Goal: Task Accomplishment & Management: Manage account settings

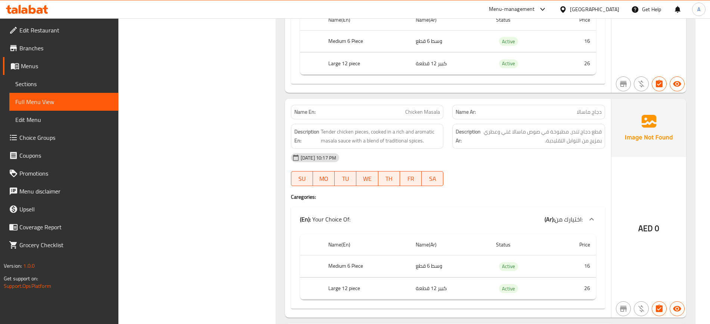
scroll to position [9082, 0]
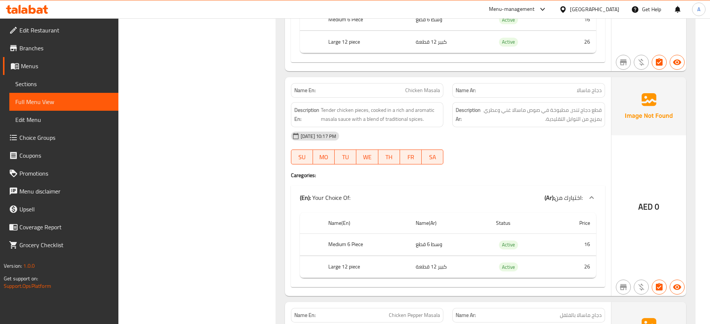
click at [502, 140] on div "10-09-2025 10:17 PM SU MO TU WE TH FR SA" at bounding box center [447, 148] width 323 height 42
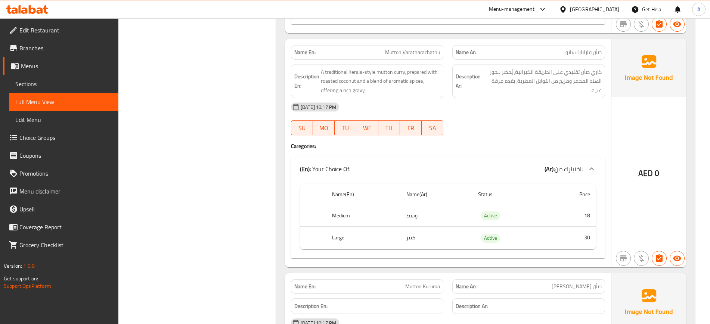
scroll to position [11929, 0]
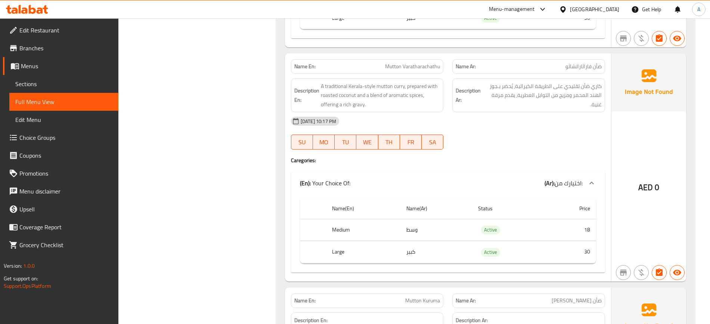
drag, startPoint x: 457, startPoint y: 137, endPoint x: 442, endPoint y: 126, distance: 18.5
click at [457, 137] on div "Name En: Mutton Varatharachathu Name Ar: ضأن فاراثاراتشاثو Description En: A tr…" at bounding box center [448, 167] width 326 height 229
click at [399, 63] on span "Mutton Varatharachathu" at bounding box center [412, 67] width 55 height 8
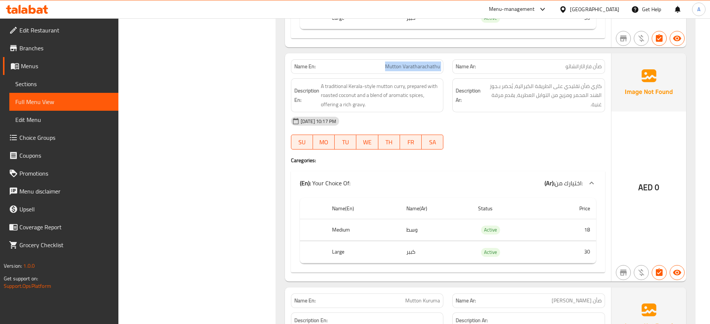
copy span "Mutton Varatharachathu"
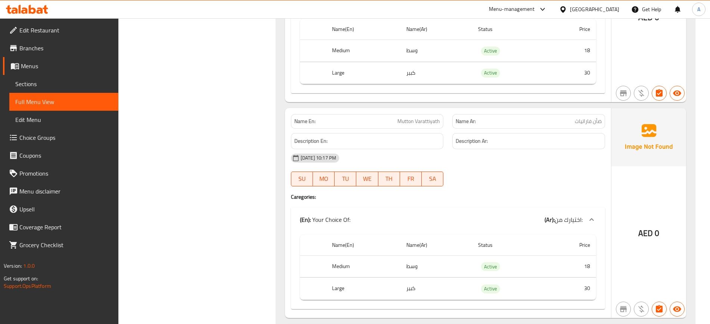
scroll to position [12542, 0]
click at [552, 160] on div "10-09-2025 10:17 PM SU MO TU WE TH FR SA" at bounding box center [447, 170] width 323 height 42
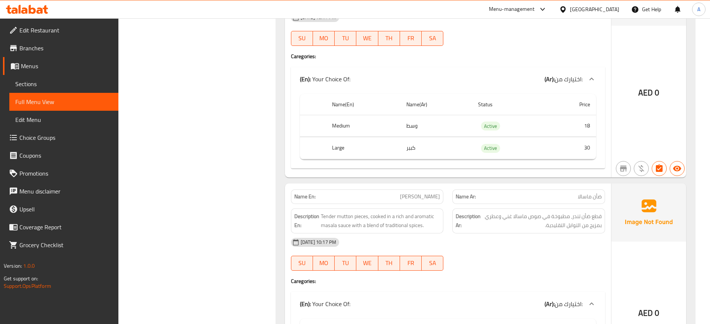
scroll to position [12775, 0]
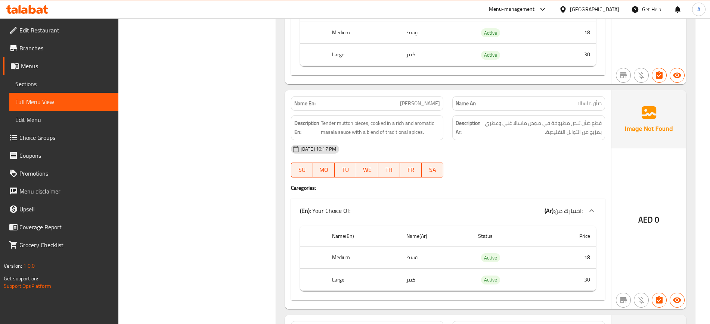
click at [543, 165] on div "Name En: Mutton Masala Name Ar: ضأن ماسالا Description En: Tender mutton pieces…" at bounding box center [448, 199] width 326 height 219
drag, startPoint x: 618, startPoint y: 119, endPoint x: 576, endPoint y: 108, distance: 43.6
click at [618, 119] on img at bounding box center [648, 119] width 75 height 58
click at [466, 140] on div "10-09-2025 10:17 PM" at bounding box center [447, 149] width 323 height 18
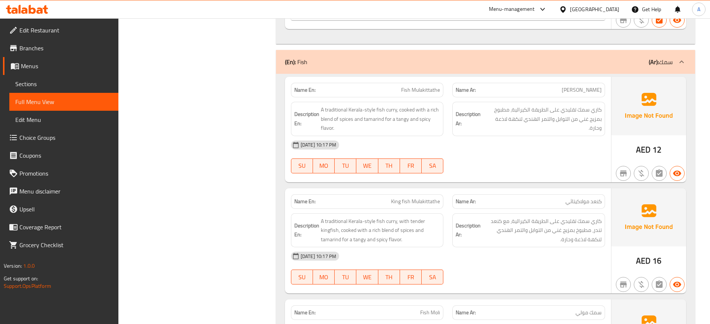
scroll to position [13755, 0]
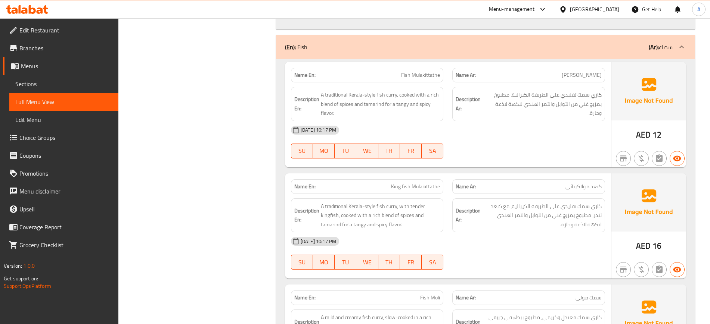
click at [425, 71] on span "Fish Mulakittathe" at bounding box center [420, 75] width 39 height 8
copy span "Mulakittathe"
click at [428, 71] on span "Fish Mulakittathe" at bounding box center [420, 75] width 39 height 8
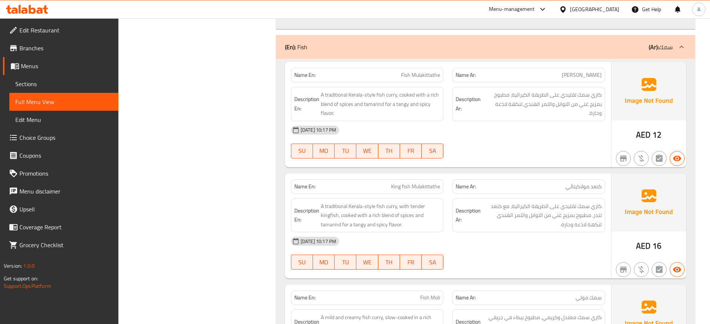
click at [412, 183] on span "King fish Mulakittathe" at bounding box center [415, 187] width 49 height 8
copy span "King fish Mulakittathe"
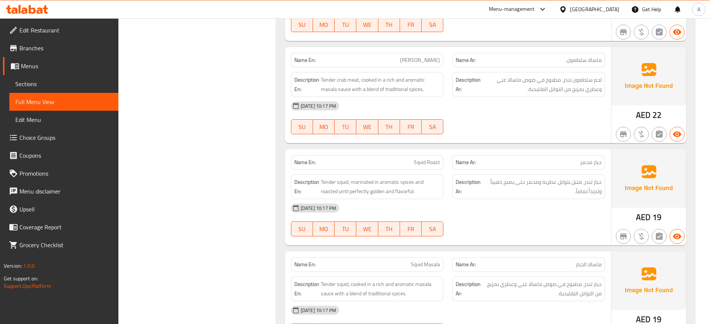
scroll to position [14689, 0]
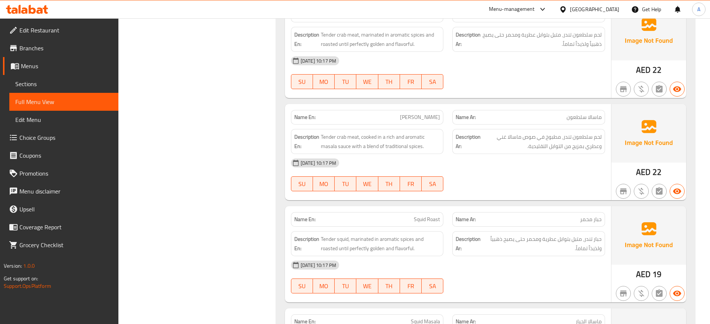
click at [419, 114] on span "[PERSON_NAME]" at bounding box center [420, 118] width 40 height 8
copy span "Crab"
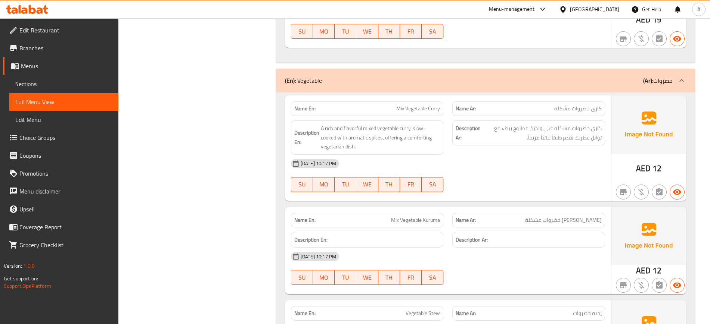
scroll to position [15062, 0]
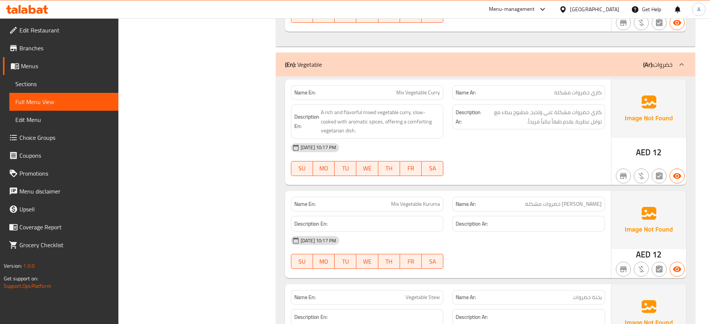
click at [432, 201] on span "Mix Vegetable Kuruma" at bounding box center [415, 205] width 49 height 8
copy span "Kuruma"
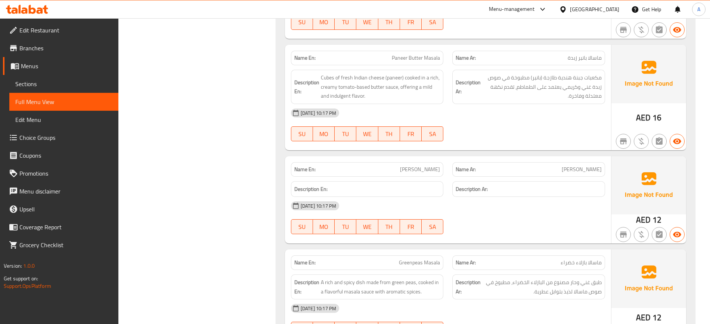
scroll to position [15435, 0]
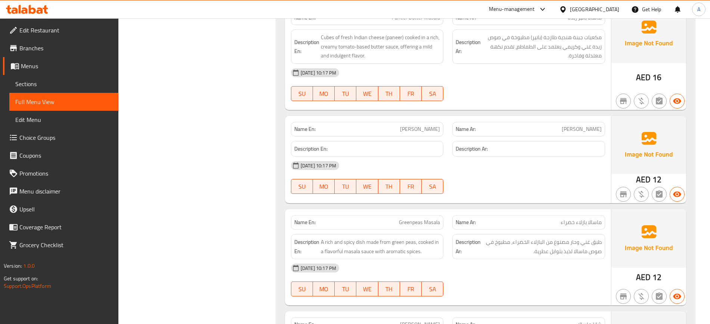
click at [575, 157] on div "10-09-2025 10:17 PM" at bounding box center [447, 166] width 323 height 18
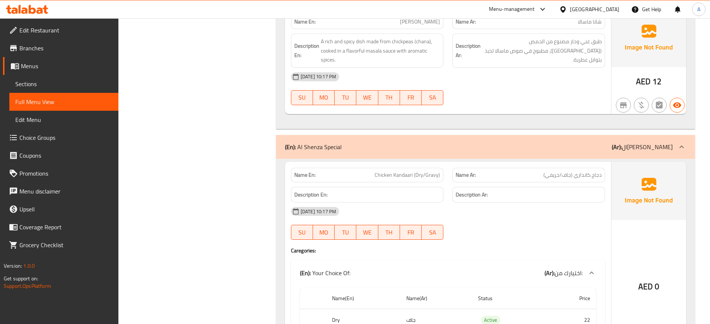
scroll to position [15762, 0]
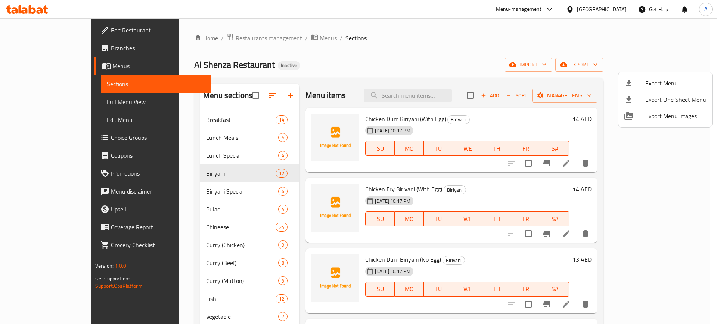
click at [423, 97] on div at bounding box center [358, 162] width 717 height 324
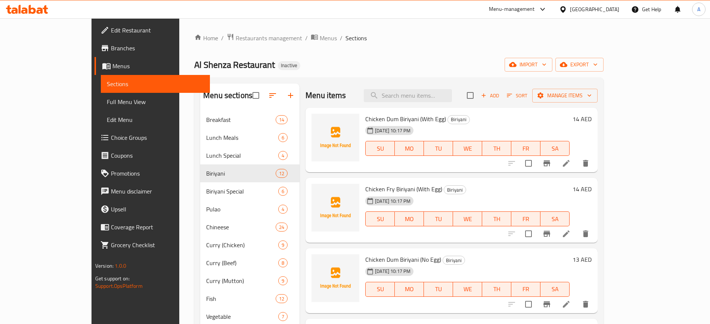
click at [423, 97] on input "search" at bounding box center [408, 95] width 88 height 13
paste input "Mutton Varatharachathu"
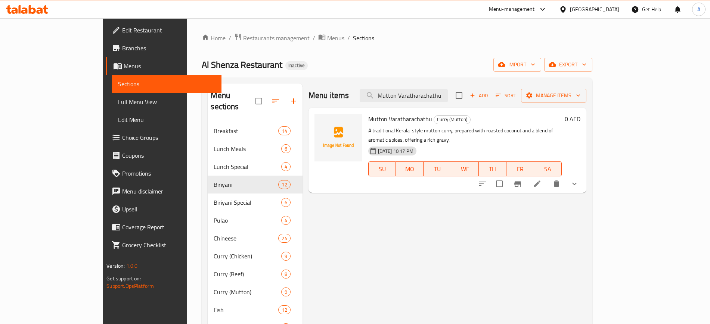
type input "Mutton Varatharachathu"
click at [541, 180] on icon at bounding box center [536, 184] width 9 height 9
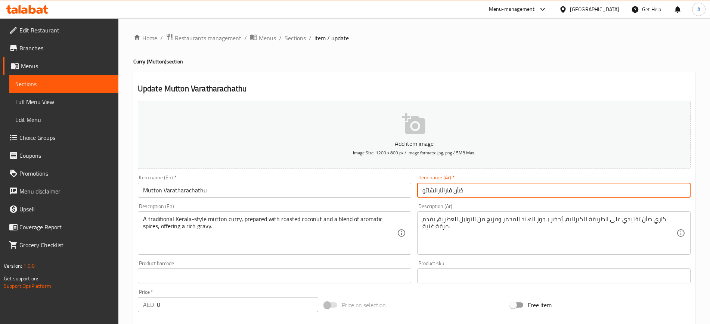
click at [422, 194] on input "ضأن فاراثاراتشاثو" at bounding box center [553, 190] width 273 height 15
type input "لحم ضأن فاراثاراتشاثو"
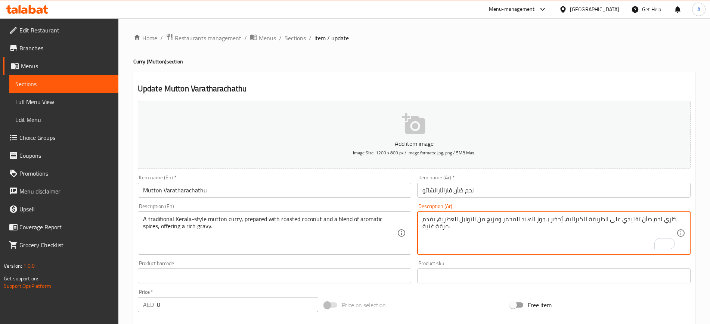
type textarea "كاري لحم ضأن تقليدي على الطريقة الكيرالية، يُحضر بـجوز الهند المحمر ومزيج من ال…"
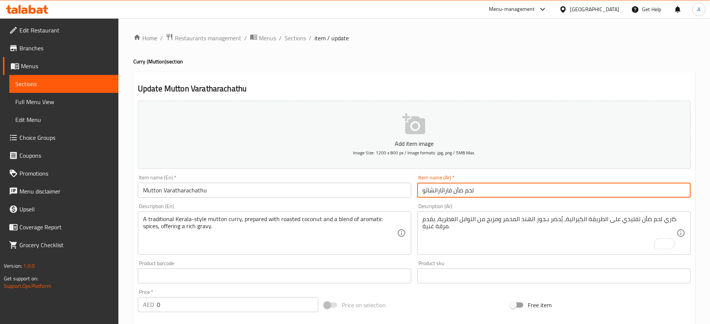
click at [610, 184] on input "لحم ضأن فاراثاراتشاثو" at bounding box center [553, 190] width 273 height 15
click at [380, 77] on div "Update Mutton Varatharachathu Add item image Image Size: 1200 x 800 px / Image …" at bounding box center [414, 297] width 562 height 451
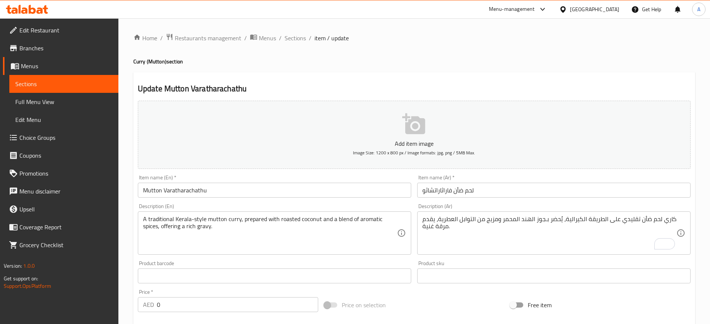
click at [502, 191] on input "لحم ضأن فاراثاراتشاثو" at bounding box center [553, 190] width 273 height 15
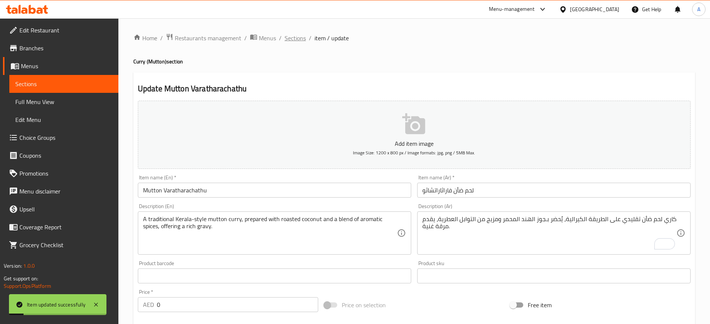
click at [296, 37] on span "Sections" at bounding box center [295, 38] width 21 height 9
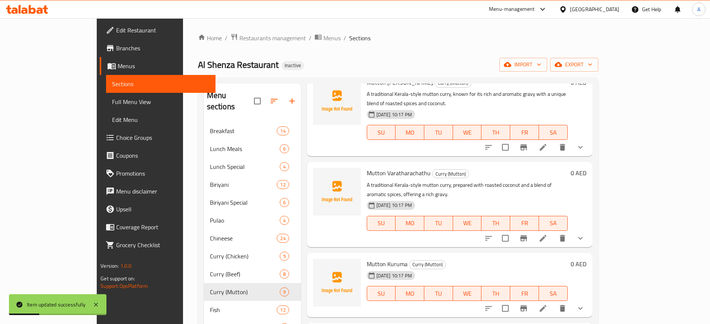
scroll to position [40, 0]
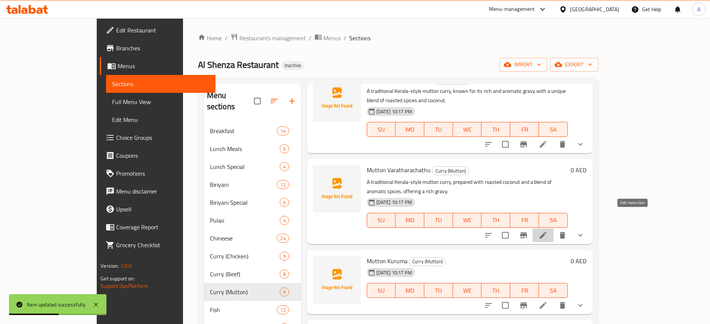
click at [547, 231] on icon at bounding box center [542, 235] width 9 height 9
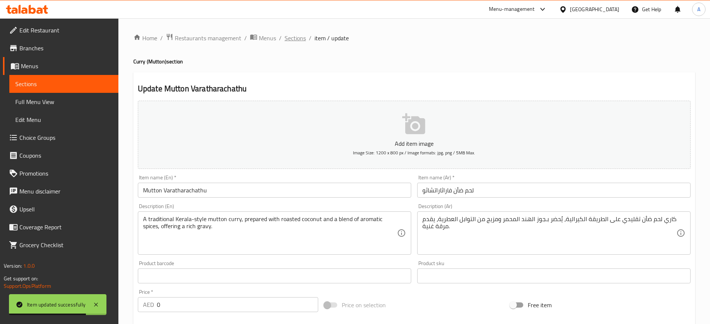
click at [296, 35] on span "Sections" at bounding box center [295, 38] width 21 height 9
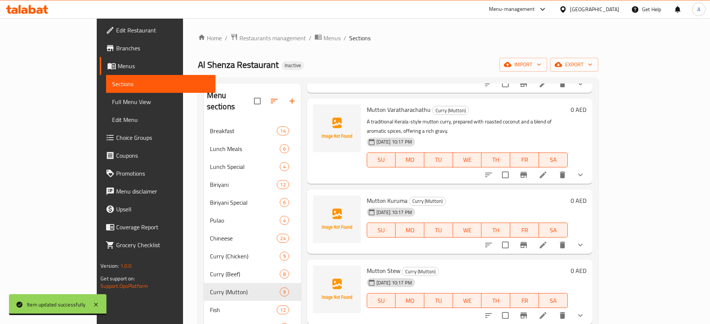
scroll to position [114, 0]
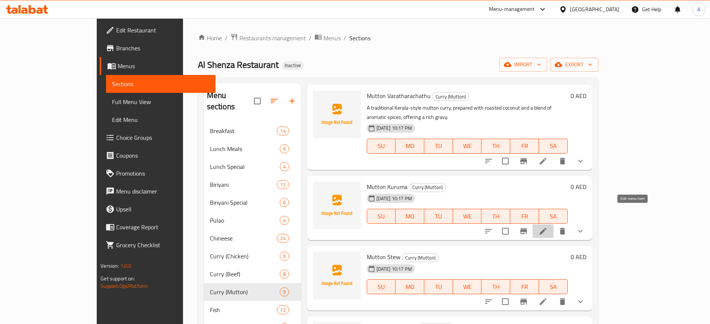
click at [547, 227] on icon at bounding box center [542, 231] width 9 height 9
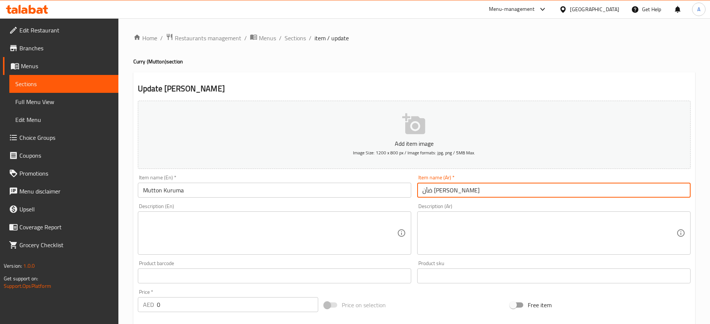
click at [421, 189] on input "ضأن [PERSON_NAME]" at bounding box center [553, 190] width 273 height 15
type input "لحم ضأن [PERSON_NAME]"
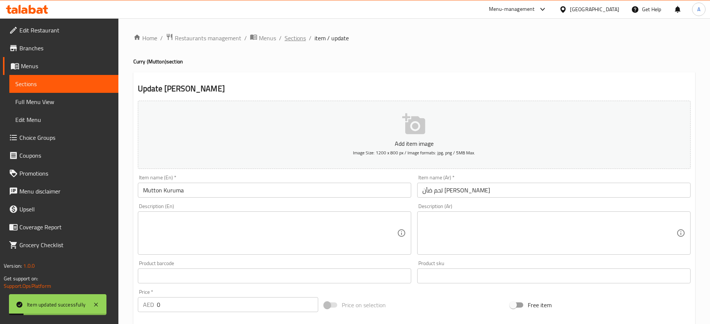
click at [292, 34] on span "Sections" at bounding box center [295, 38] width 21 height 9
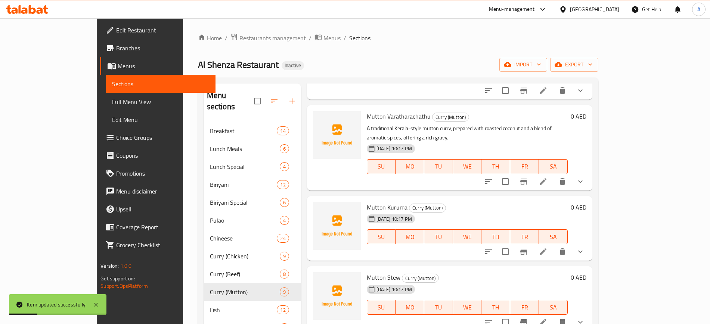
scroll to position [187, 0]
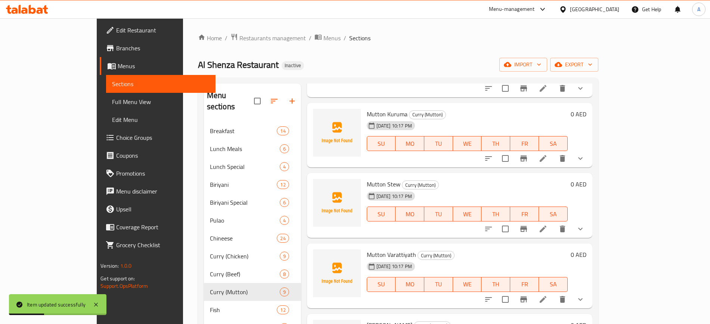
click at [546, 226] on icon at bounding box center [543, 229] width 7 height 7
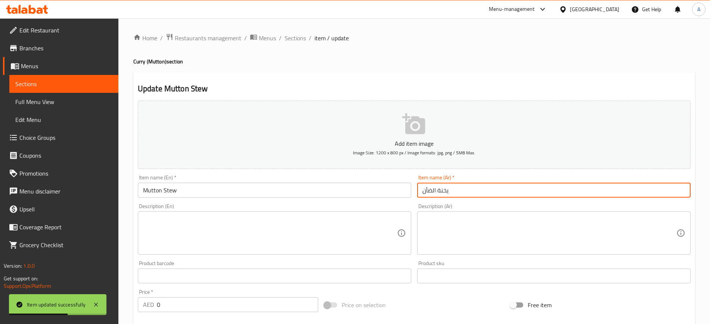
click at [437, 193] on input "يخنة الضأن" at bounding box center [553, 190] width 273 height 15
type input "يخنة لحم الضأن"
click at [289, 39] on span "Sections" at bounding box center [295, 38] width 21 height 9
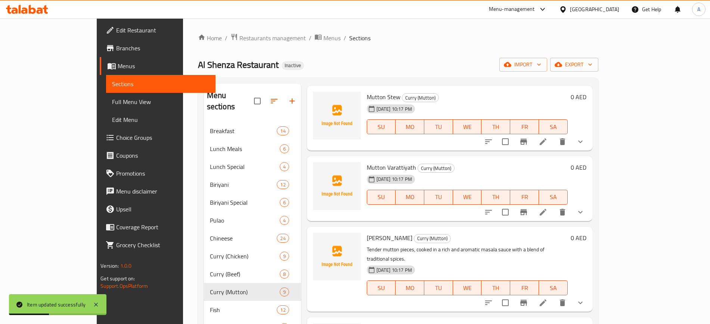
scroll to position [280, 0]
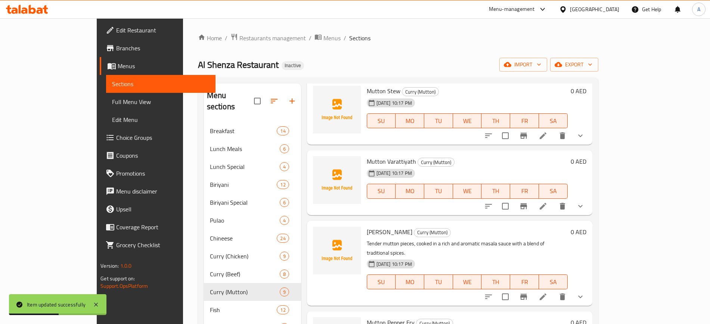
click at [553, 200] on li at bounding box center [542, 206] width 21 height 13
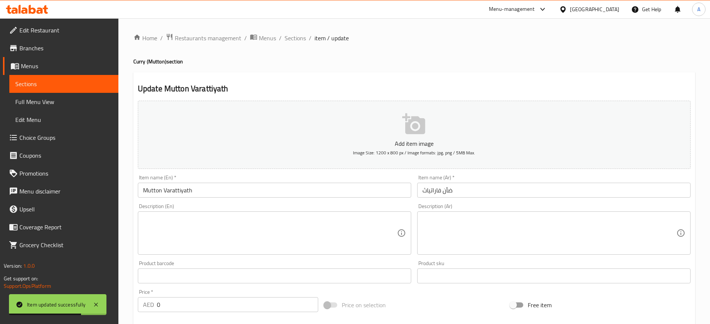
click at [422, 190] on input "ضأن فاراتياث" at bounding box center [553, 190] width 273 height 15
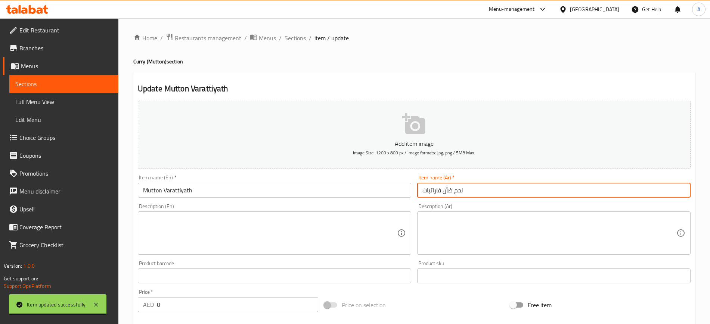
type input "لحم ضأن فاراتياث"
click at [301, 39] on span "Sections" at bounding box center [295, 38] width 21 height 9
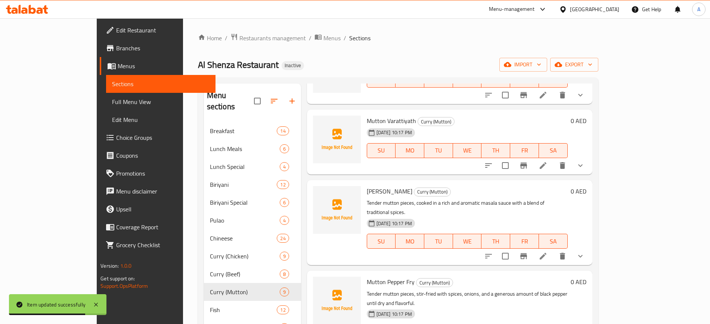
scroll to position [327, 0]
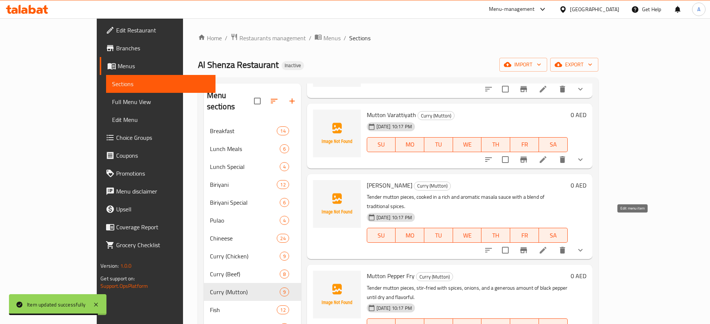
click at [547, 246] on icon at bounding box center [542, 250] width 9 height 9
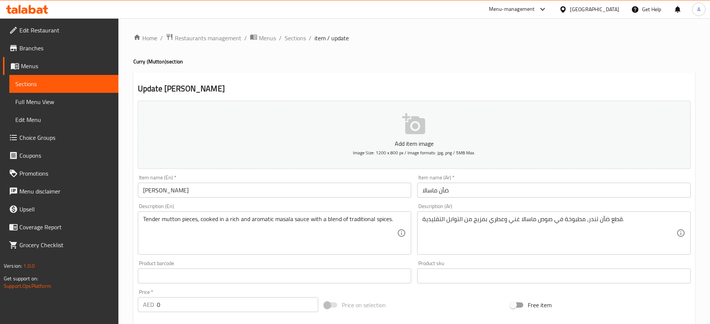
click at [419, 191] on input "ضأن ماسالا" at bounding box center [553, 190] width 273 height 15
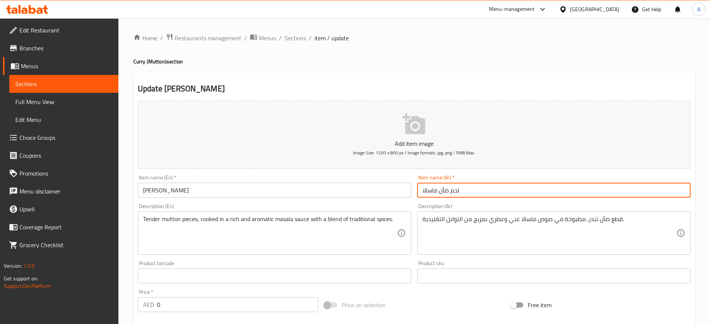
type input "لحم ضأن ماسالا"
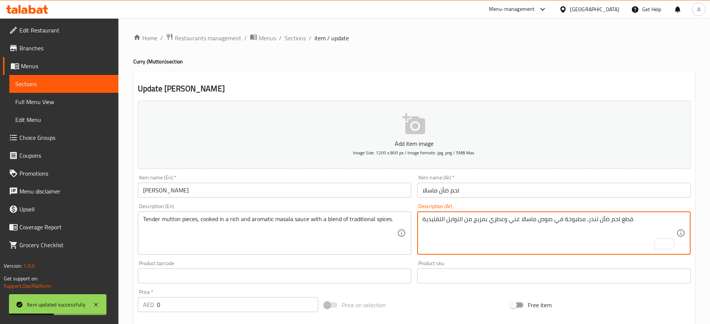
type textarea "قطع لحم ضأن تندر، مطبوخة في صوص ماسالا غني وعطري بمزيج من التوابل التقليدية."
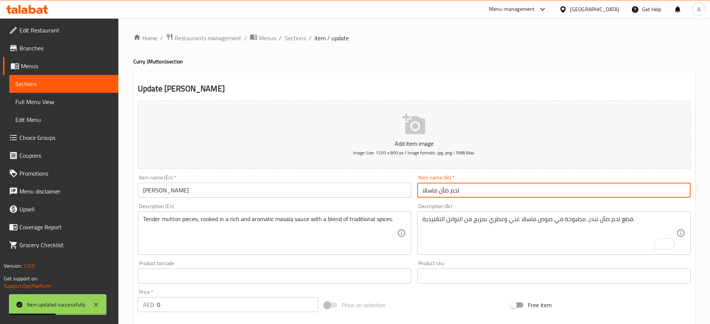
click at [520, 188] on input "لحم ضأن ماسالا" at bounding box center [553, 190] width 273 height 15
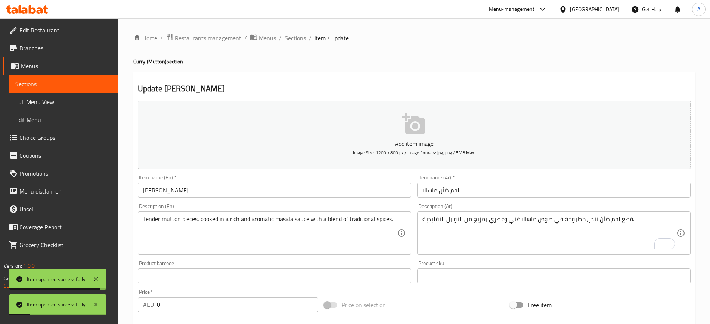
drag, startPoint x: 292, startPoint y: 40, endPoint x: 295, endPoint y: 57, distance: 17.6
click at [291, 40] on span "Sections" at bounding box center [295, 38] width 21 height 9
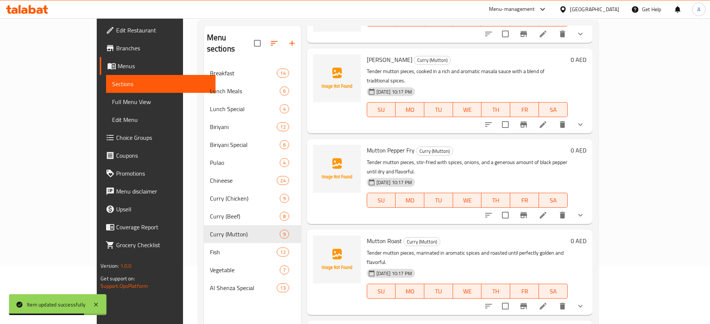
scroll to position [105, 0]
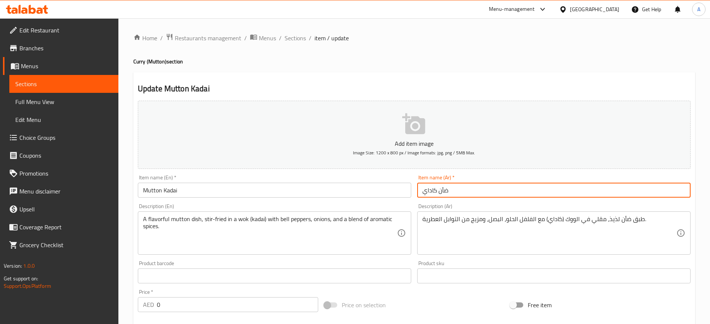
click at [419, 190] on input "ضأن كاداي" at bounding box center [553, 190] width 273 height 15
type input "لحم ضأن كاداي"
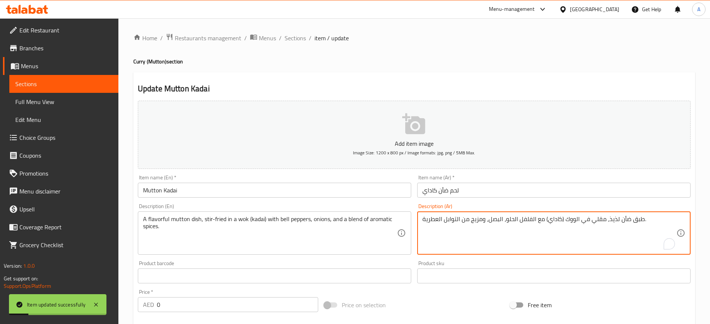
click at [627, 220] on textarea "طبق ضأن لذيذ، مقلي في الووك (كاداي) مع الفلفل الحلو، البصل، ومزيج من التوابل ال…" at bounding box center [549, 233] width 254 height 35
type textarea "طبق لحم ضأن لذيذ، مقلي في الووك (كاداي) مع الفلفل الحلو، البصل، ومزيج من التواب…"
click at [541, 192] on input "لحم ضأن كاداي" at bounding box center [553, 190] width 273 height 15
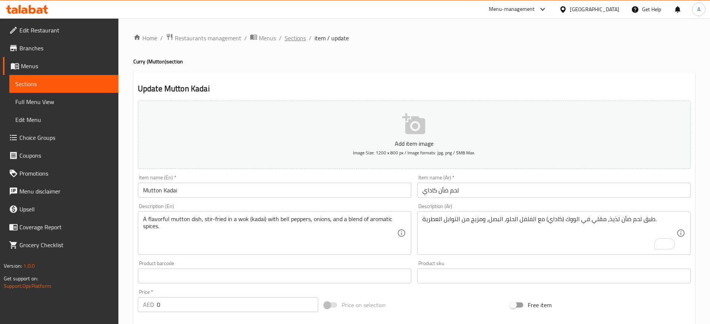
click at [292, 34] on span "Sections" at bounding box center [295, 38] width 21 height 9
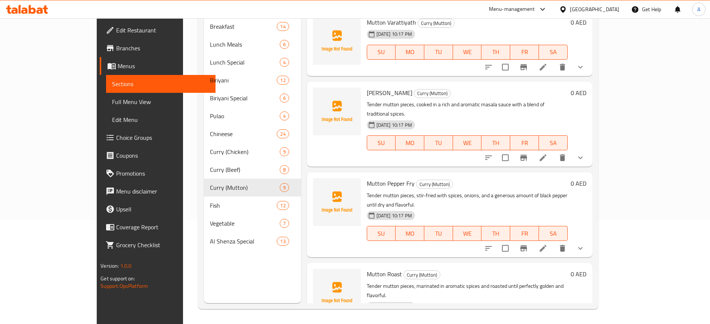
scroll to position [395, 0]
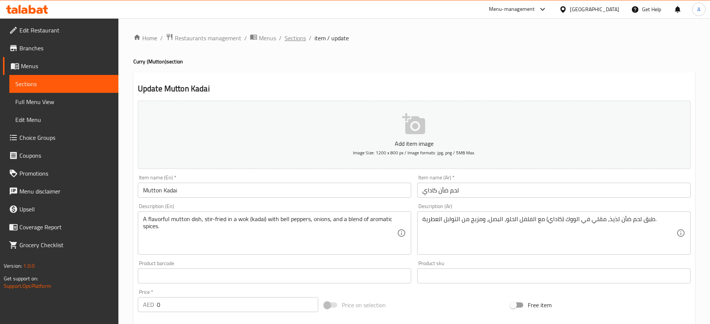
click at [298, 36] on span "Sections" at bounding box center [295, 38] width 21 height 9
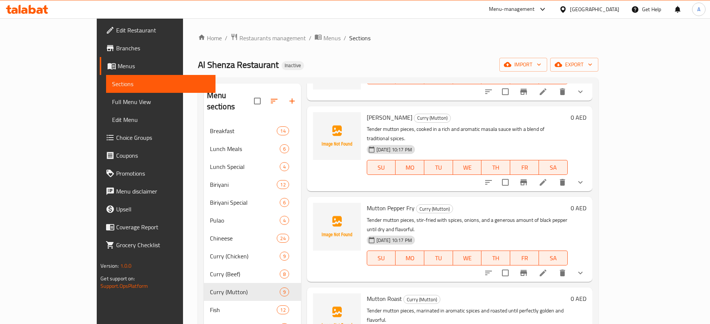
scroll to position [105, 0]
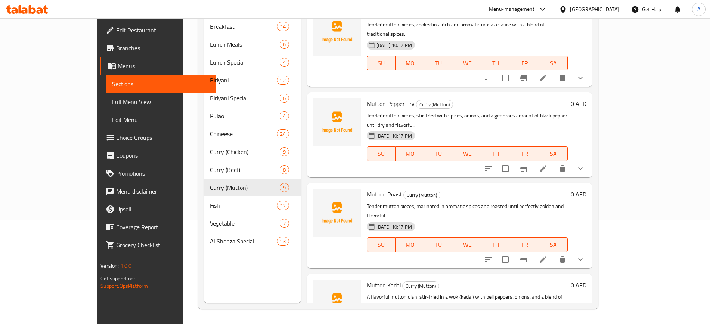
click at [553, 253] on li at bounding box center [542, 259] width 21 height 13
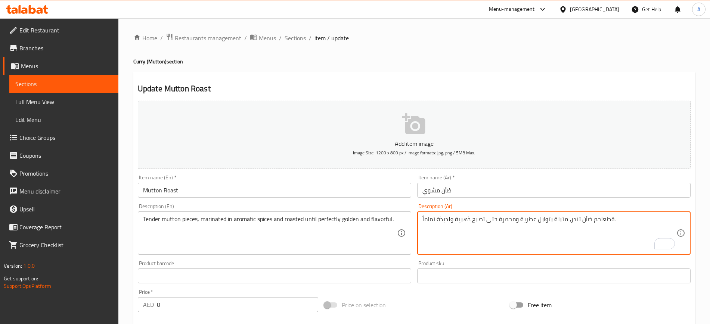
click at [601, 219] on textarea "قطعلحم ضأن تندر، متبلة بتوابل عطرية ومحمرة حتى تصبح ذهبية ولذيذة تماماً." at bounding box center [549, 233] width 254 height 35
type textarea "قطع لحم ضأن تندر، متبلة بتوابل عطرية ومحمرة حتى تصبح ذهبية ولذيذة تماماً."
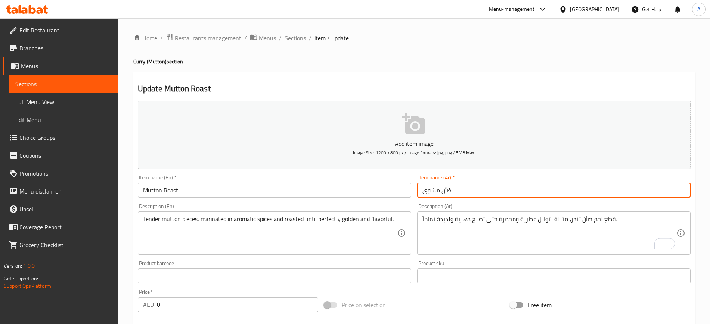
click at [420, 192] on input "ضأن مشوي" at bounding box center [553, 190] width 273 height 15
type input "لحم ضأن مشوي"
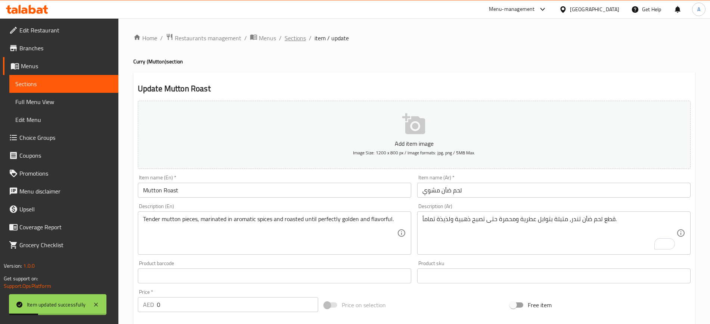
click at [300, 38] on span "Sections" at bounding box center [295, 38] width 21 height 9
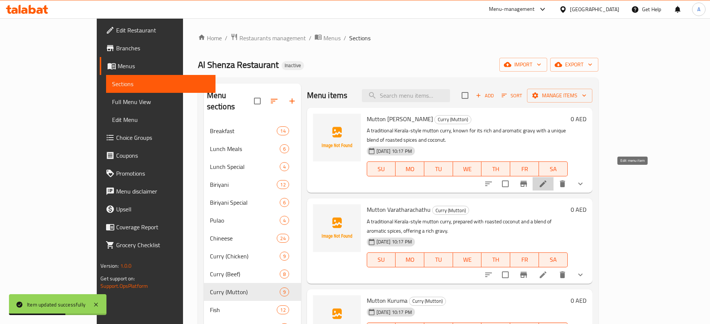
click at [547, 180] on icon at bounding box center [542, 184] width 9 height 9
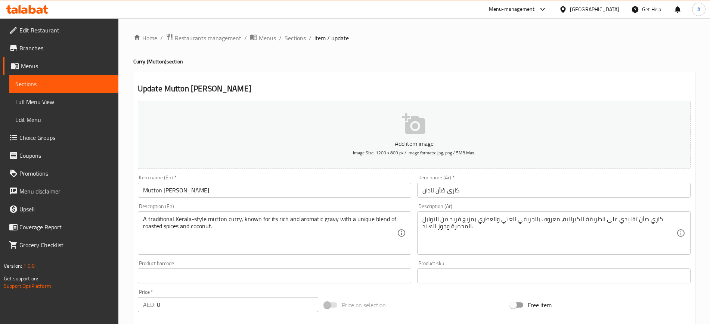
click at [421, 193] on input "كاري ضأن نادان" at bounding box center [553, 190] width 273 height 15
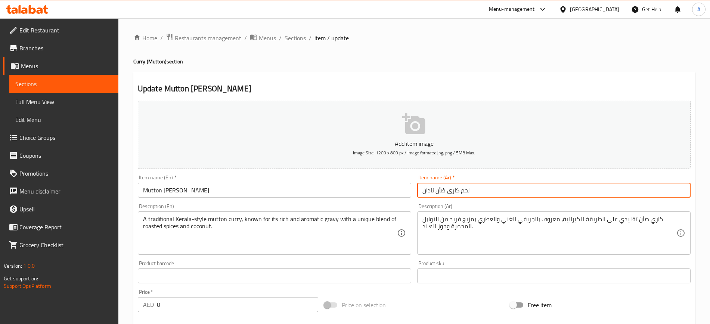
type input "لحم كاري ضأن نادان"
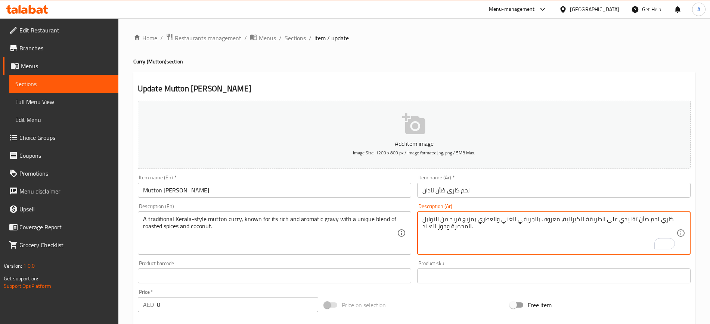
type textarea "كاري لحم ضأن تقليدي على الطريقة الكيرالية، معروف بالجريفي الغني والعطري بمزيج ف…"
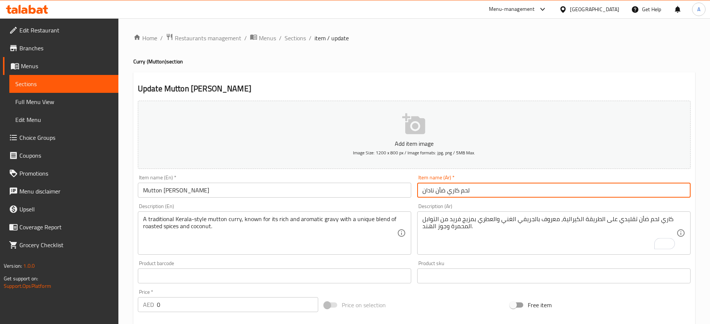
click at [572, 188] on input "لحم كاري ضأن نادان" at bounding box center [553, 190] width 273 height 15
click at [297, 41] on span "Sections" at bounding box center [295, 38] width 21 height 9
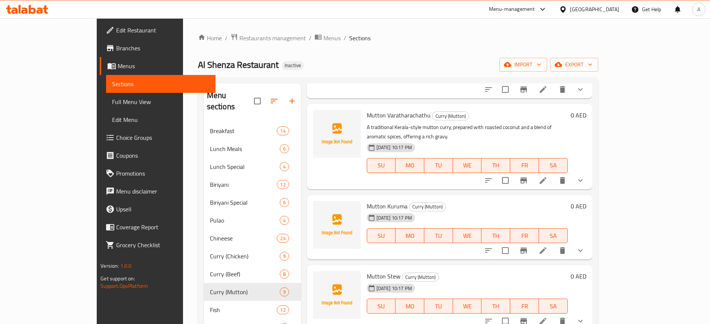
scroll to position [99, 0]
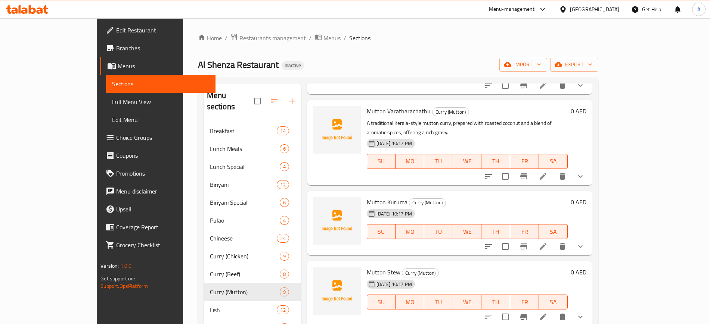
click at [553, 240] on li at bounding box center [542, 246] width 21 height 13
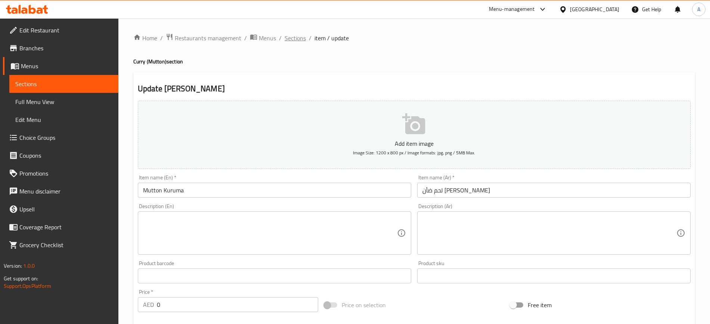
click at [295, 36] on span "Sections" at bounding box center [295, 38] width 21 height 9
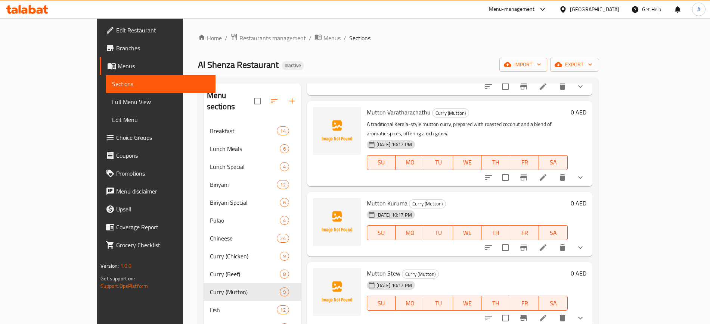
scroll to position [99, 0]
click at [553, 311] on li at bounding box center [542, 317] width 21 height 13
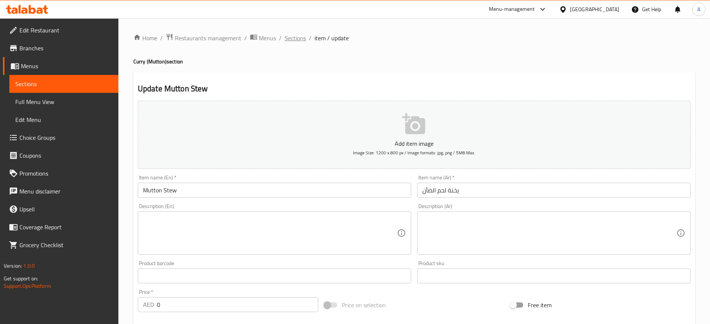
click at [295, 35] on span "Sections" at bounding box center [295, 38] width 21 height 9
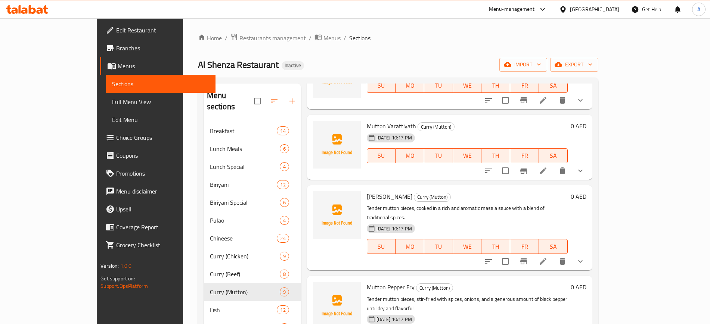
scroll to position [316, 0]
click at [546, 258] on icon at bounding box center [543, 261] width 7 height 7
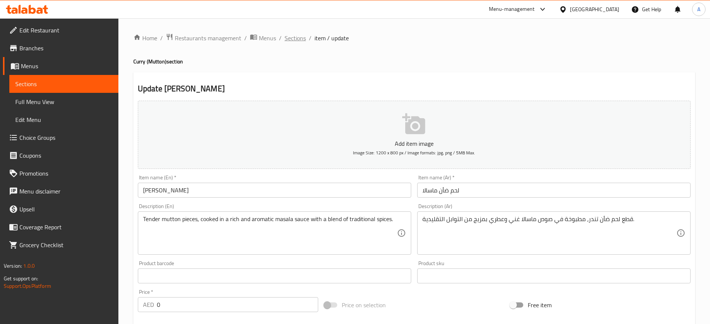
click at [289, 41] on span "Sections" at bounding box center [295, 38] width 21 height 9
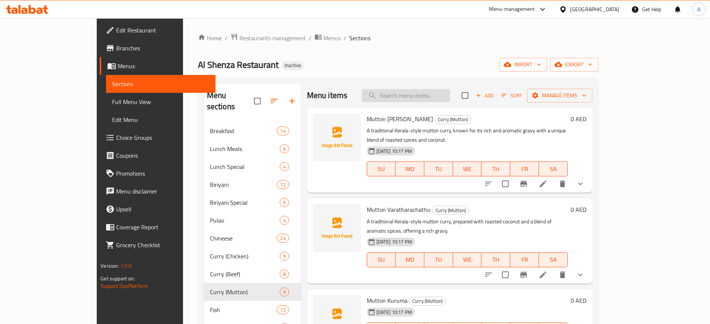
click at [425, 102] on input "search" at bounding box center [406, 95] width 88 height 13
paste input "King fish Mulakittathe"
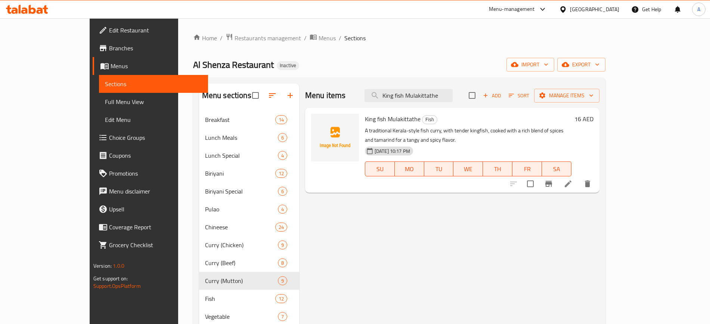
type input "King fish Mulakittathe"
click at [578, 180] on li at bounding box center [567, 183] width 21 height 13
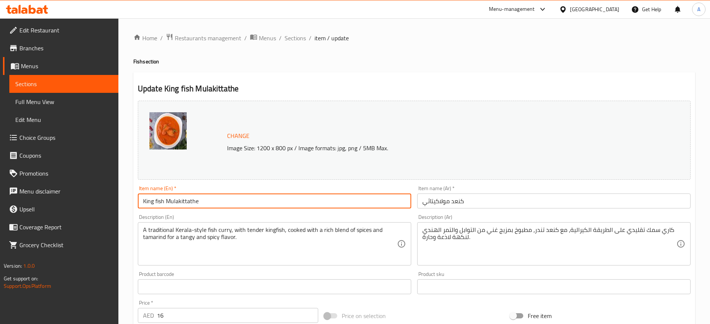
drag, startPoint x: 162, startPoint y: 203, endPoint x: 144, endPoint y: 205, distance: 17.6
click at [144, 205] on input "King fish Mulakittathe" at bounding box center [274, 201] width 273 height 15
click at [154, 203] on input "King fish Mulakittathe" at bounding box center [274, 201] width 273 height 15
drag, startPoint x: 164, startPoint y: 201, endPoint x: 120, endPoint y: 201, distance: 44.1
click at [120, 201] on div "Home / Restaurants management / Menus / Sections / item / update Fish section U…" at bounding box center [413, 278] width 591 height 520
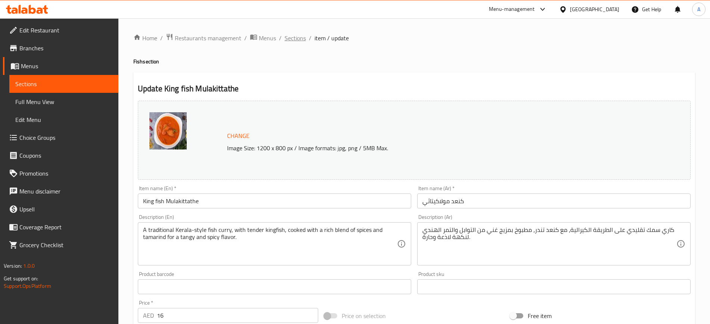
click at [300, 37] on span "Sections" at bounding box center [295, 38] width 21 height 9
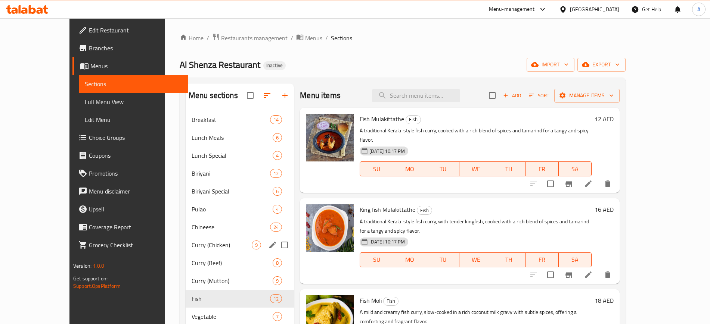
scroll to position [93, 0]
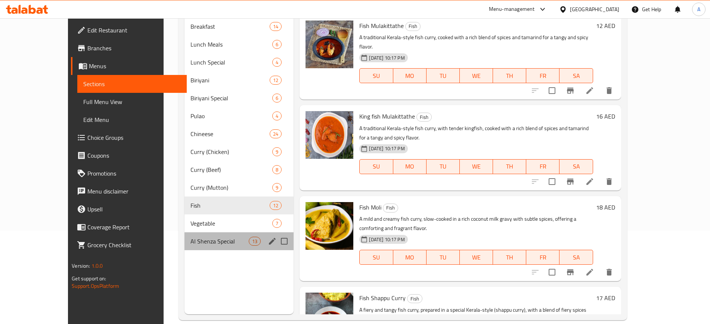
click at [190, 245] on span "Al Shenza Special" at bounding box center [219, 241] width 58 height 9
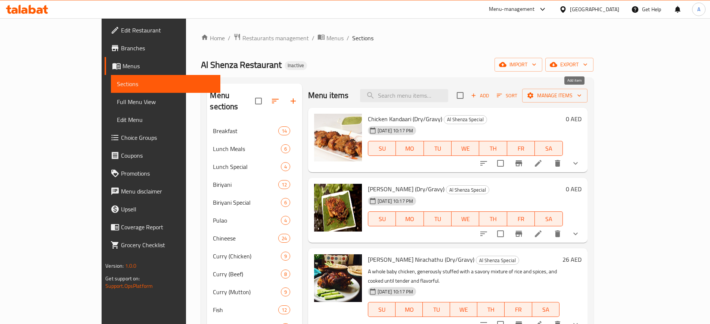
click at [490, 97] on span "Add" at bounding box center [480, 95] width 20 height 9
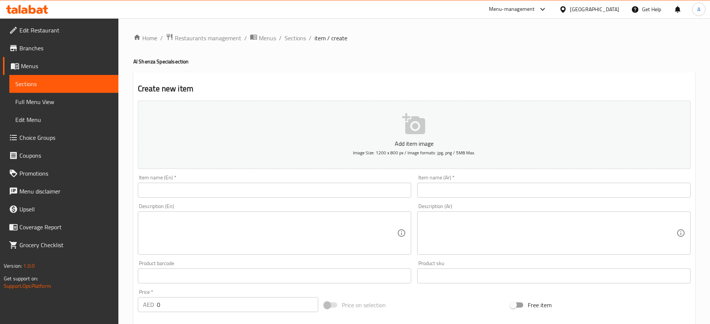
click at [349, 186] on input "text" at bounding box center [274, 190] width 273 height 15
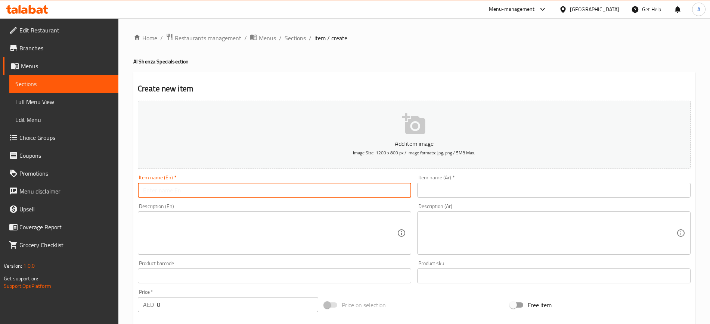
paste input "Achamma Chicken"
type input "Achamma Chicken"
click at [496, 193] on input "text" at bounding box center [553, 190] width 273 height 15
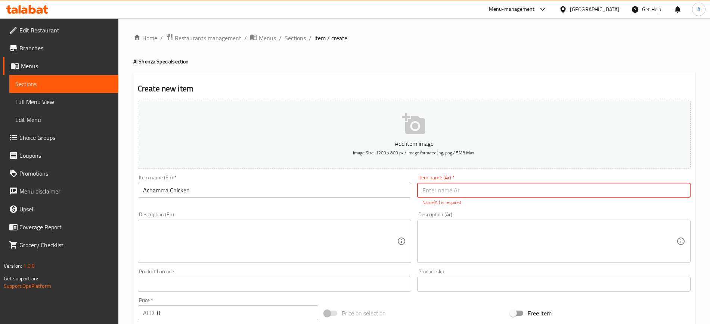
paste input "دجاج أشاما"
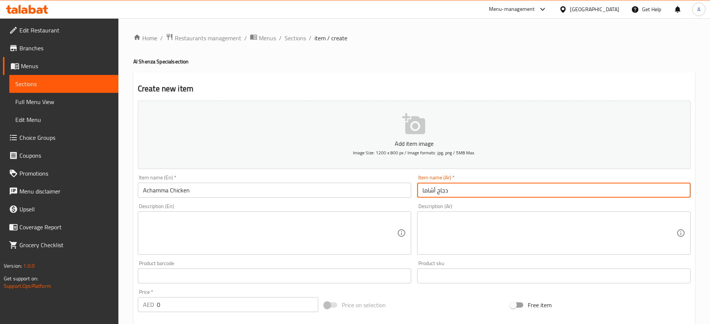
click at [461, 193] on input "دجاج أشاما" at bounding box center [553, 190] width 273 height 15
paste input "جاج أت"
paste input "text"
type input "دجاج أتشاما"
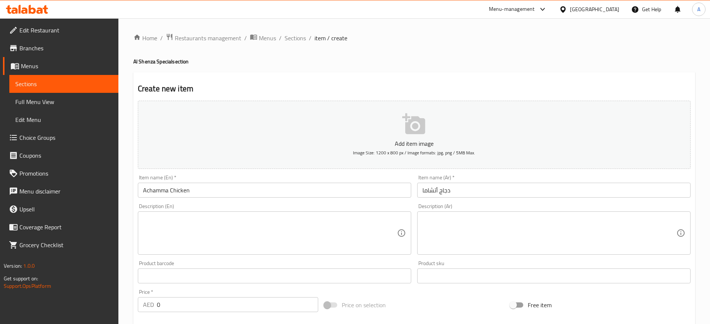
click at [359, 233] on textarea at bounding box center [270, 233] width 254 height 35
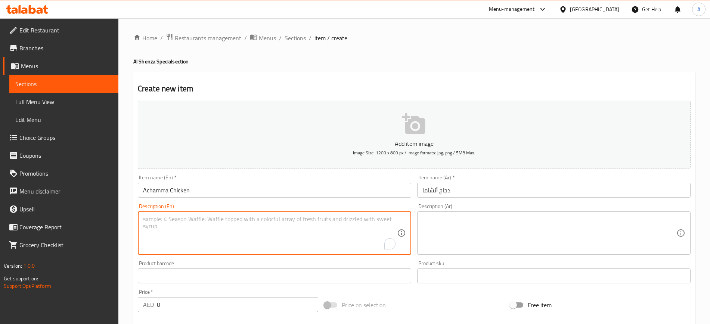
paste textarea "A traditional chicken dish, cooked with a special blend of spices and herbs, of…"
type textarea "A traditional chicken dish, cooked with a special blend of spices and herbs, of…"
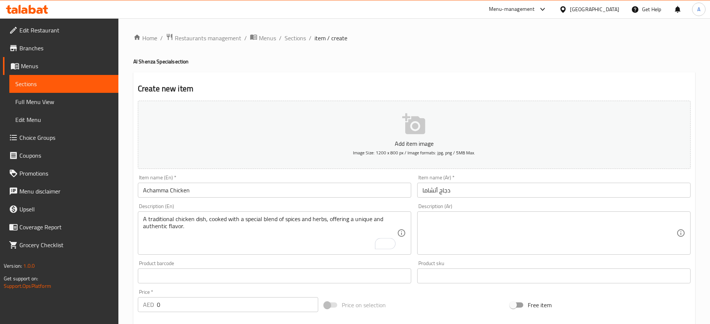
click at [472, 226] on textarea at bounding box center [549, 233] width 254 height 35
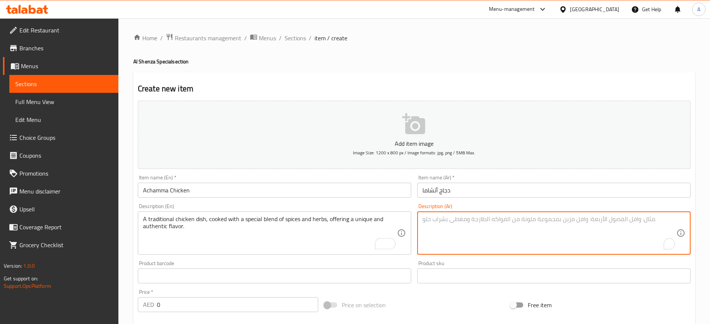
paste textarea "طبق دجاج تقليدي، مطبوخ بمزيج خاص من التوابل والأعشاب، يقدم نكهة فريدة وأصيلة."
type textarea "طبق دجاج تقليدي، مطبوخ بمزيج خاص من التوابل والأعشاب، يقدم نكهة فريدة وأصيلة."
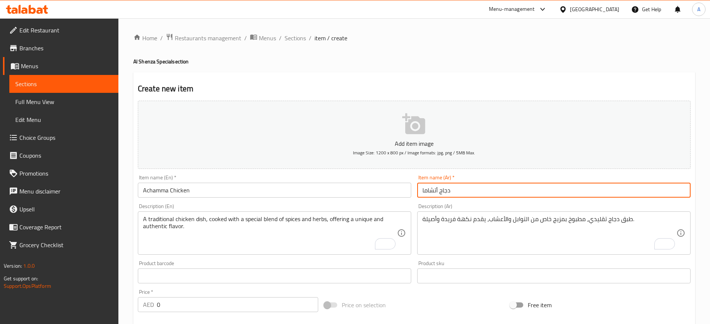
click at [485, 184] on input "دجاج أتشاما" at bounding box center [553, 190] width 273 height 15
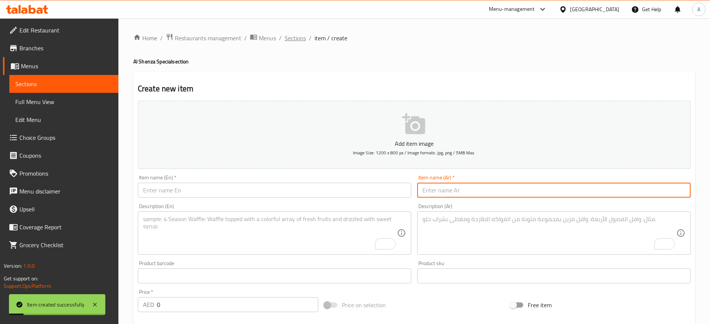
click at [298, 34] on span "Sections" at bounding box center [295, 38] width 21 height 9
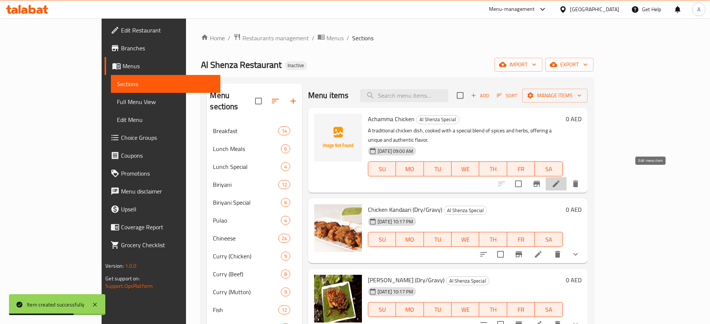
click at [560, 180] on icon at bounding box center [555, 184] width 9 height 9
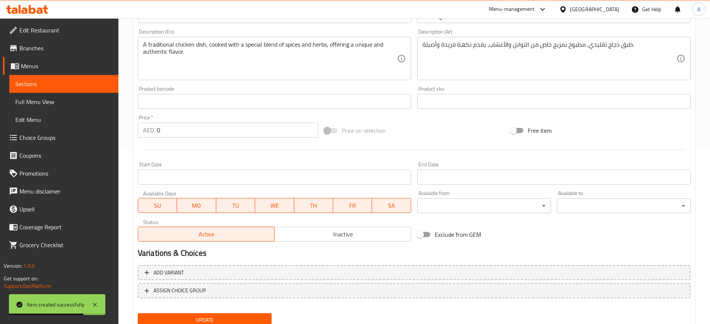
scroll to position [203, 0]
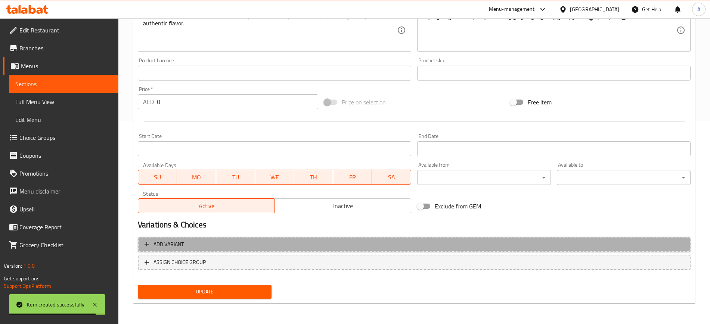
click at [269, 249] on button "Add variant" at bounding box center [414, 244] width 553 height 15
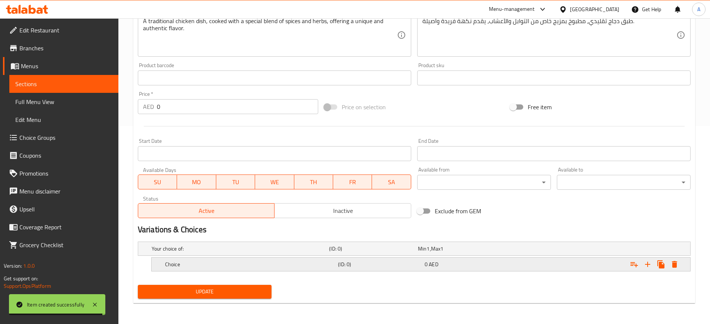
click at [312, 259] on div "Choice" at bounding box center [250, 264] width 173 height 10
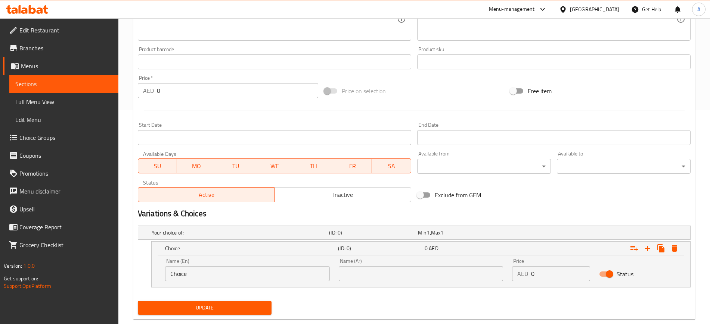
scroll to position [230, 0]
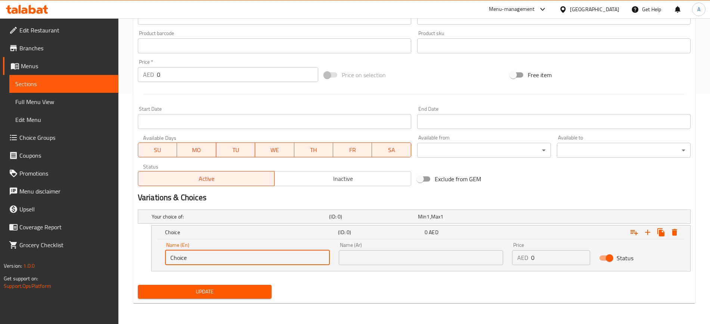
click at [275, 251] on input "Choice" at bounding box center [247, 258] width 165 height 15
click at [275, 252] on input "Choice" at bounding box center [247, 258] width 165 height 15
type input "Medium"
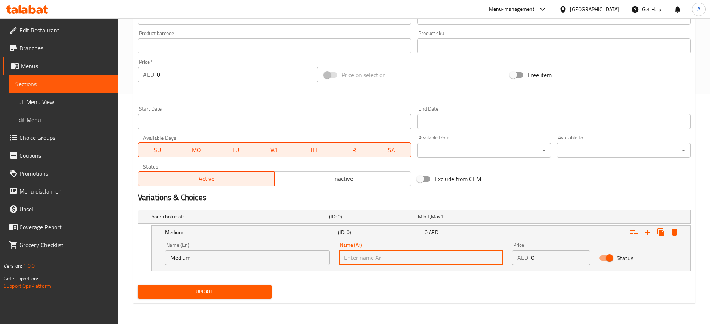
click at [344, 260] on input "text" at bounding box center [421, 258] width 165 height 15
type input "وسط"
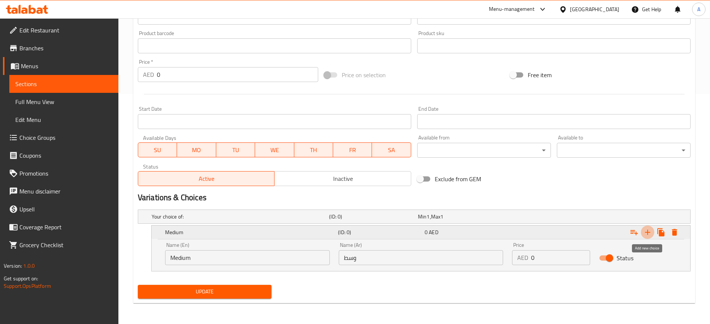
click at [647, 234] on icon "Expand" at bounding box center [647, 232] width 5 height 5
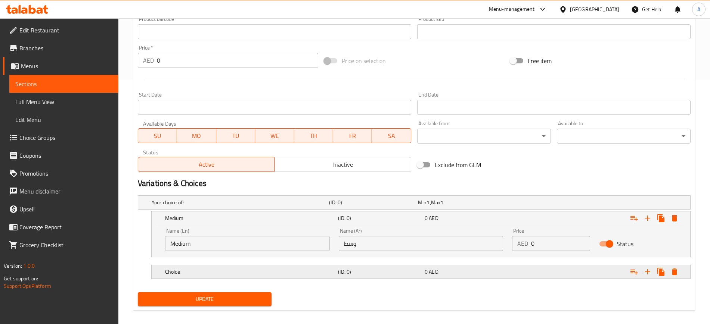
scroll to position [252, 0]
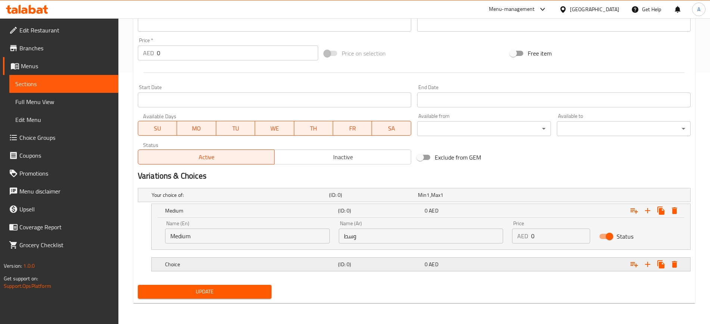
click at [248, 267] on h5 "Choice" at bounding box center [250, 264] width 170 height 7
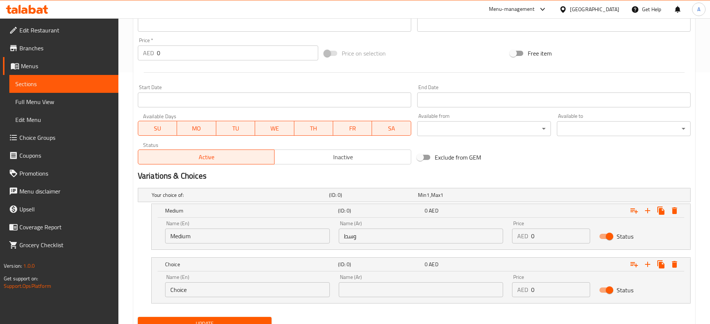
click at [245, 291] on input "Choice" at bounding box center [247, 290] width 165 height 15
type input "Large"
click at [364, 286] on input "text" at bounding box center [421, 290] width 165 height 15
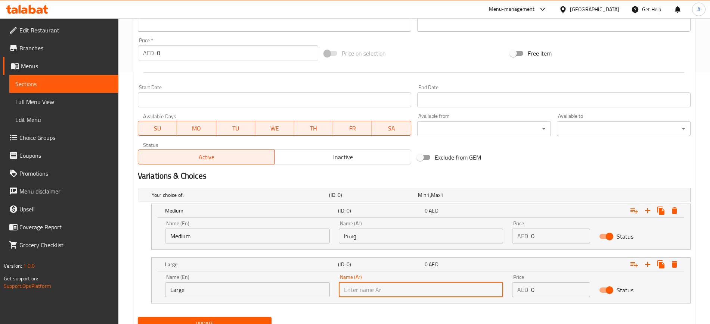
type input "كبير"
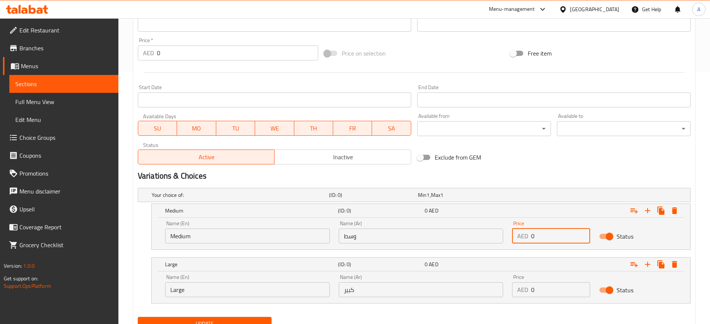
drag, startPoint x: 544, startPoint y: 236, endPoint x: 532, endPoint y: 237, distance: 12.0
click at [532, 237] on input "0" at bounding box center [560, 236] width 59 height 15
type input "2"
click at [543, 262] on div "Expand" at bounding box center [596, 265] width 173 height 16
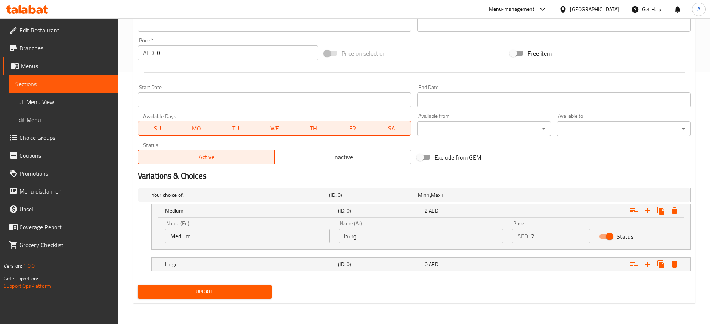
click at [536, 244] on div "Price AED 2 Price" at bounding box center [550, 233] width 87 height 32
click at [541, 239] on input "2" at bounding box center [560, 236] width 59 height 15
drag, startPoint x: 541, startPoint y: 239, endPoint x: 525, endPoint y: 238, distance: 15.3
click at [525, 238] on div "AED 2 Price" at bounding box center [551, 236] width 78 height 15
type input "18"
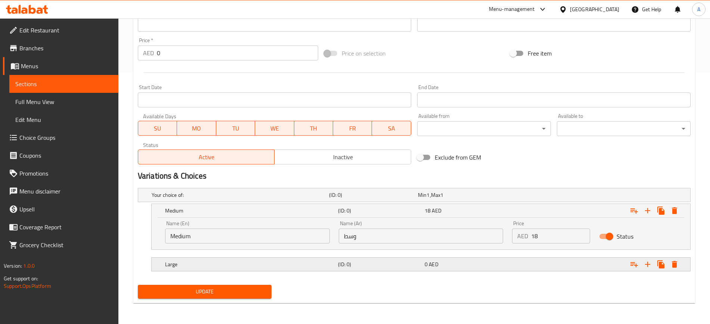
click at [569, 271] on div "Expand" at bounding box center [596, 265] width 173 height 16
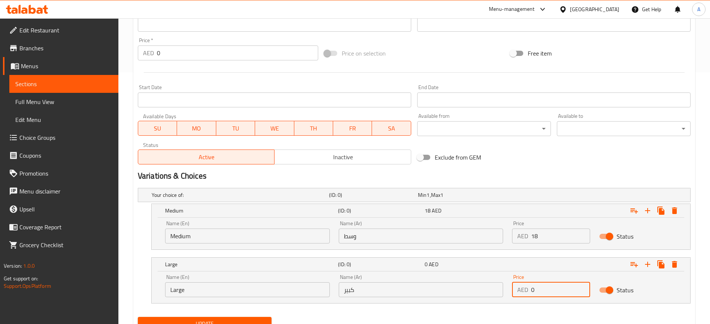
drag, startPoint x: 566, startPoint y: 287, endPoint x: 521, endPoint y: 278, distance: 45.4
click at [511, 282] on div "Price AED 0 Price" at bounding box center [550, 286] width 87 height 32
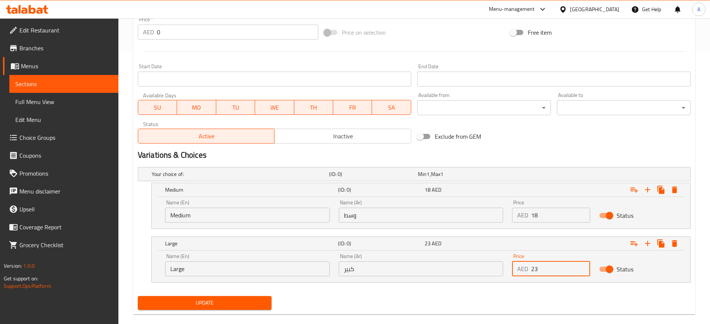
scroll to position [284, 0]
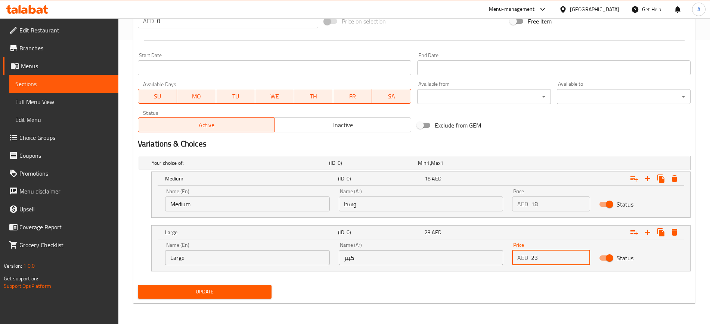
type input "23"
click at [229, 296] on button "Update" at bounding box center [205, 292] width 134 height 14
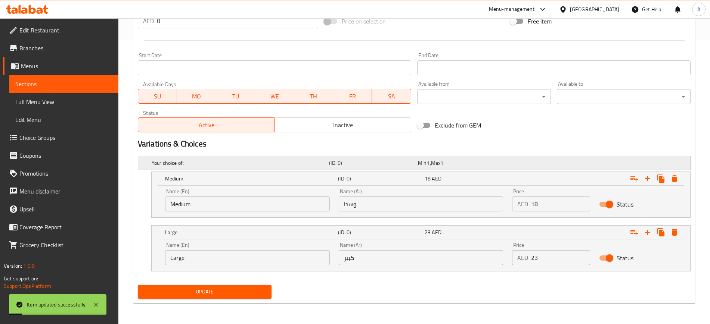
click at [262, 164] on h5 "Your choice of:" at bounding box center [239, 162] width 174 height 7
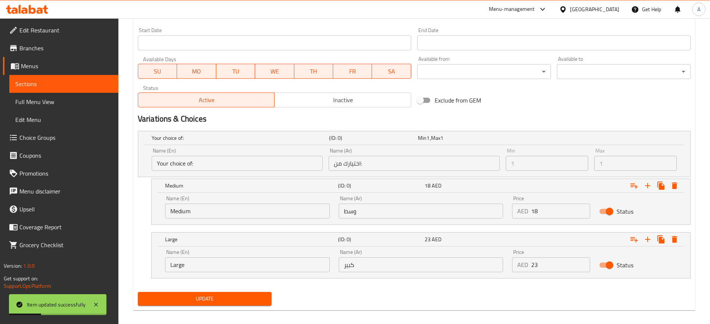
scroll to position [316, 0]
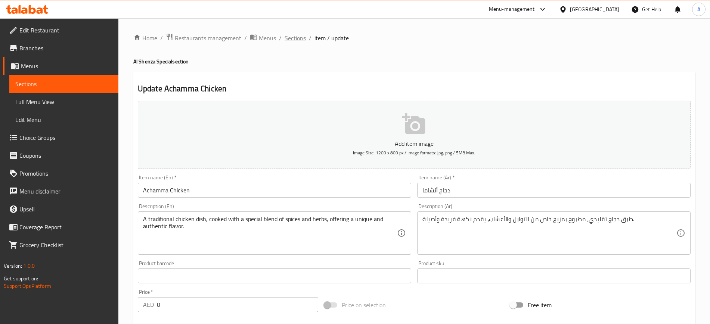
click at [299, 40] on span "Sections" at bounding box center [295, 38] width 21 height 9
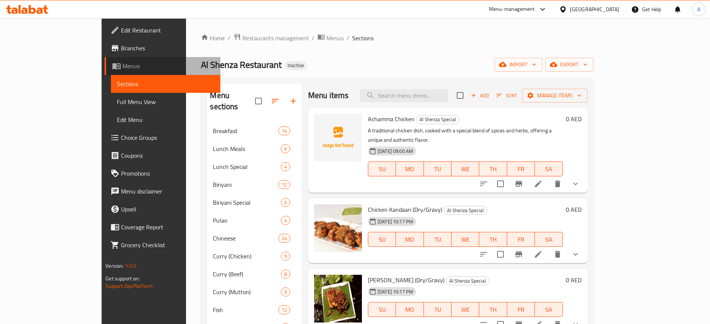
click at [122, 70] on span "Menus" at bounding box center [167, 66] width 91 height 9
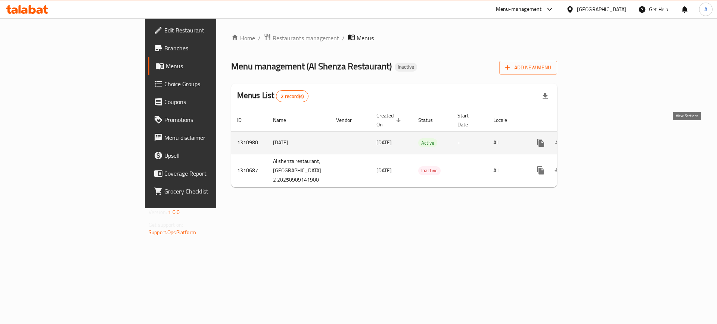
click at [599, 139] on icon "enhanced table" at bounding box center [594, 143] width 9 height 9
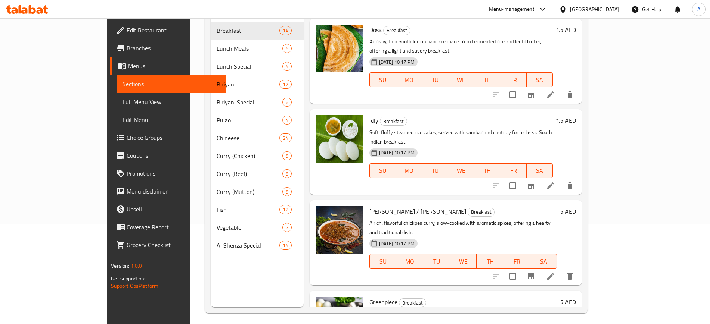
scroll to position [105, 0]
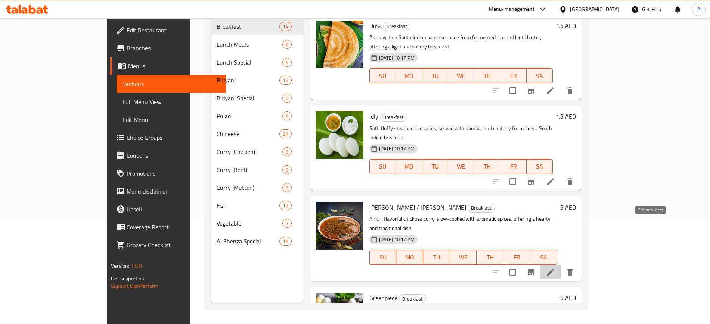
click at [555, 268] on icon at bounding box center [550, 272] width 9 height 9
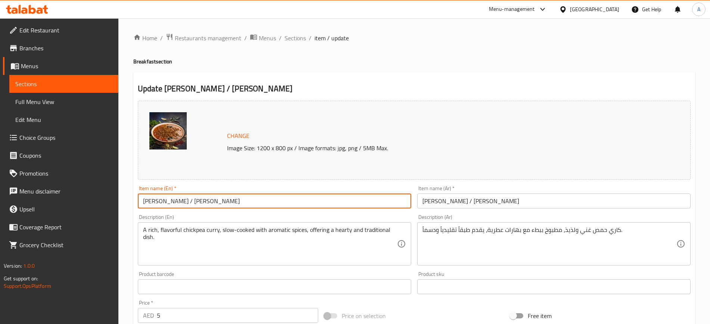
drag, startPoint x: 234, startPoint y: 207, endPoint x: 176, endPoint y: 202, distance: 58.5
click at [176, 202] on input "Kadala Curry / Channa Masala" at bounding box center [274, 201] width 273 height 15
type input "Kadala Curry"
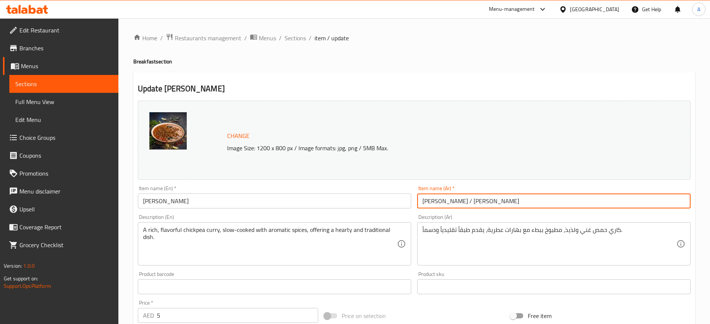
drag, startPoint x: 454, startPoint y: 203, endPoint x: 411, endPoint y: 206, distance: 42.3
click at [411, 206] on div "Change Image Size: 1200 x 800 px / Image formats: jpg, png / 5MB Max. Item name…" at bounding box center [414, 264] width 559 height 333
type input "كاري كادالا"
click at [299, 37] on span "Sections" at bounding box center [295, 38] width 21 height 9
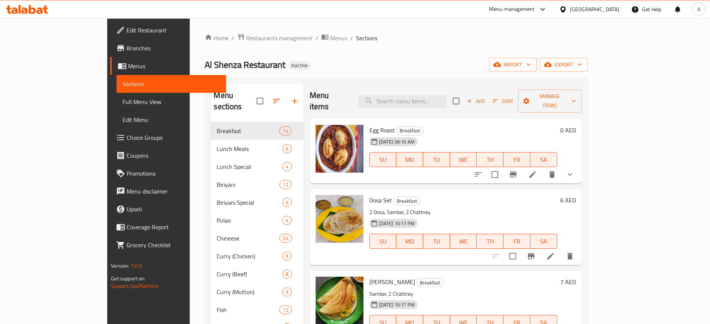
click at [486, 97] on span "Add" at bounding box center [476, 101] width 20 height 9
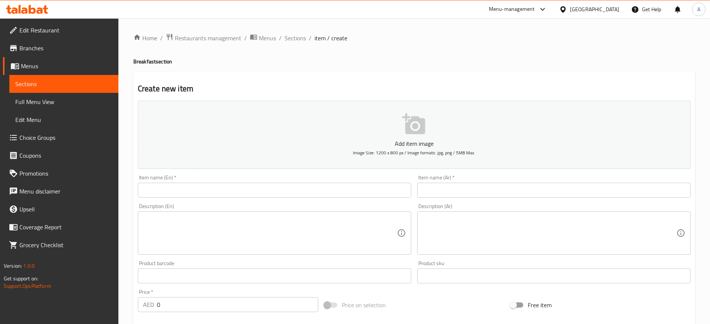
click at [255, 196] on input "text" at bounding box center [274, 190] width 273 height 15
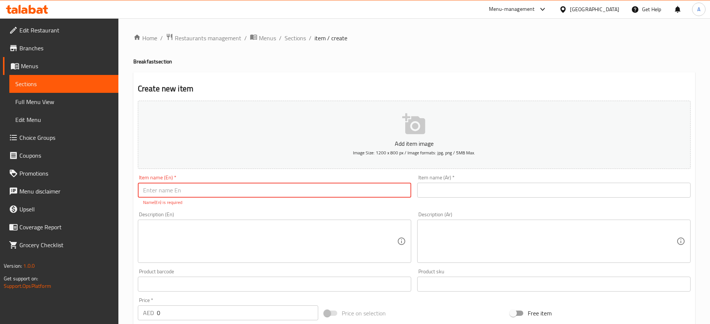
click at [361, 191] on input "text" at bounding box center [274, 190] width 273 height 15
paste input "Channa Masala"
type input "Channa Masala"
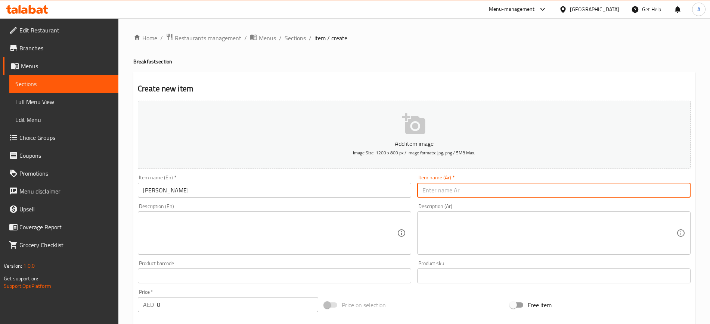
click at [515, 191] on input "text" at bounding box center [553, 190] width 273 height 15
paste input "تشانا ماسالا"
type input "تشانا ماسالا"
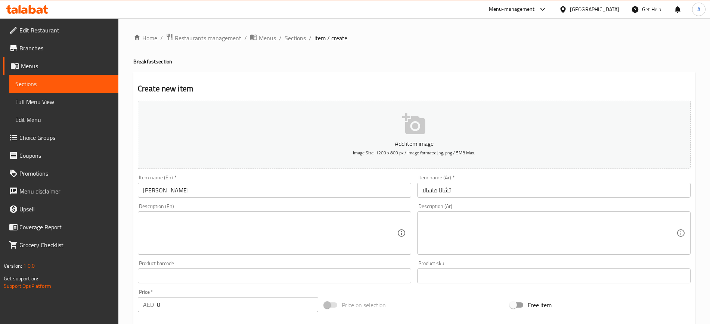
click at [374, 230] on textarea at bounding box center [270, 233] width 254 height 35
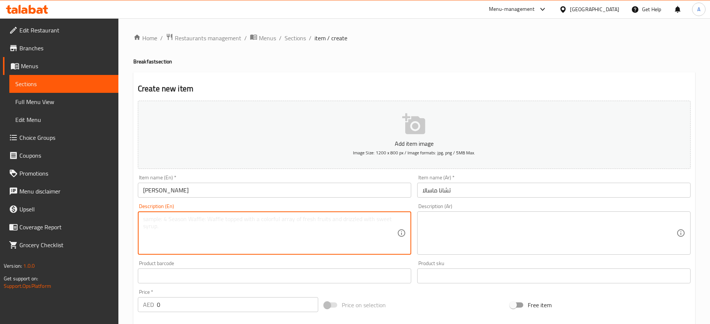
paste textarea "A rich, flavorful chickpea curry, slow-cooked with aromatic spices, offering a …"
type textarea "A rich, flavorful chickpea curry, slow-cooked with aromatic spices, offering a …"
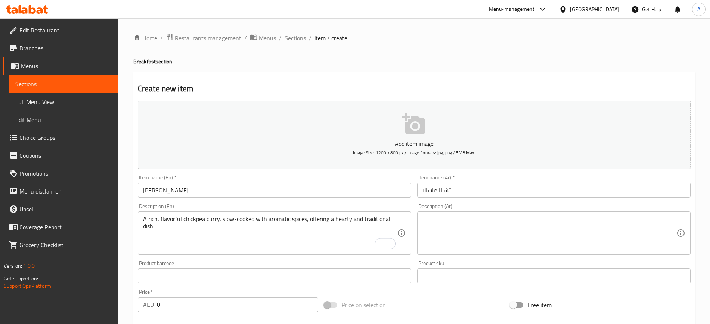
click at [482, 226] on textarea at bounding box center [549, 233] width 254 height 35
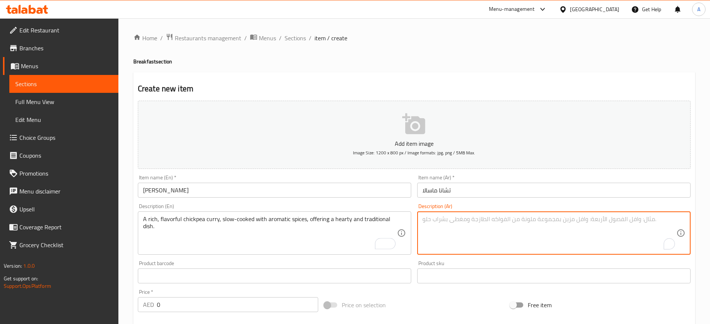
paste textarea "حساء حمص غني بالنكهة، مطبوخ ببطء مع بهارات عطرية، يقدم طبقاً باكستانياً تقليديا…"
type textarea "حساء حمص غني بالنكهة، مطبوخ ببطء مع بهارات عطرية، يقدم طبقاً باكستانياً تقليديا…"
click at [583, 225] on textarea "حساء حمص غني بالنكهة، مطبوخ ببطء مع بهارات عطرية، يقدم طبقاً باكستانياً تقليديا…" at bounding box center [549, 233] width 254 height 35
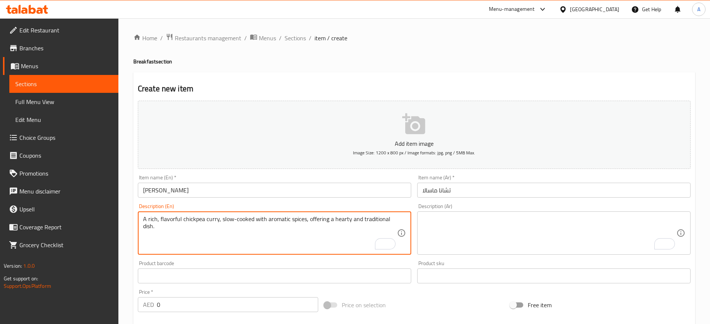
click at [374, 223] on textarea "A rich, flavorful chickpea curry, slow-cooked with aromatic spices, offering a …" at bounding box center [270, 233] width 254 height 35
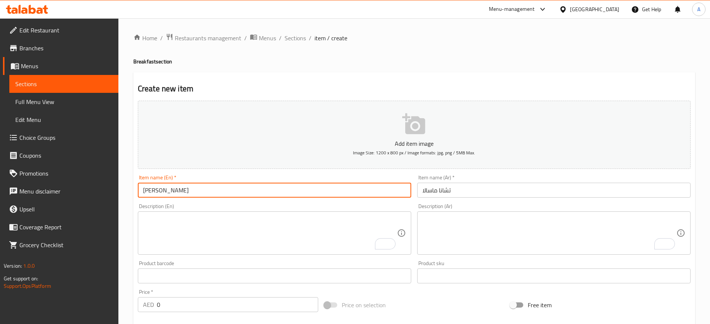
click at [281, 193] on input "Channa Masala" at bounding box center [274, 190] width 273 height 15
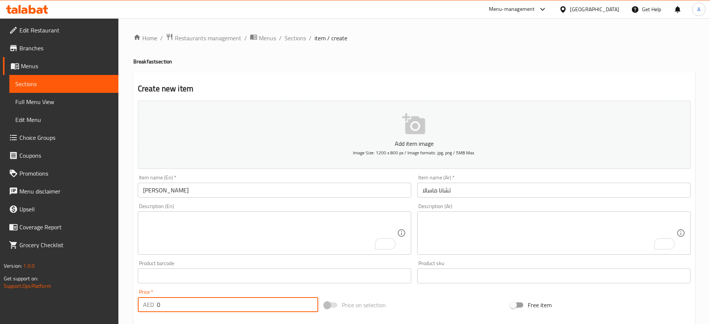
drag, startPoint x: 162, startPoint y: 308, endPoint x: 157, endPoint y: 308, distance: 5.6
click at [157, 308] on input "0" at bounding box center [237, 305] width 161 height 15
type input "5"
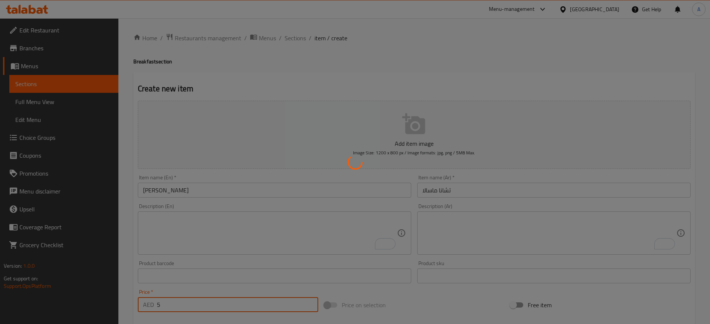
type input "0"
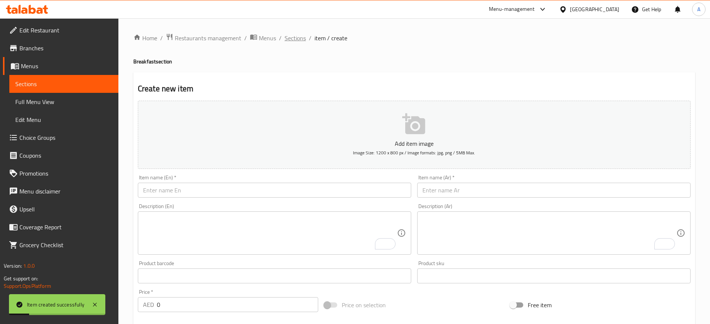
click at [292, 35] on span "Sections" at bounding box center [295, 38] width 21 height 9
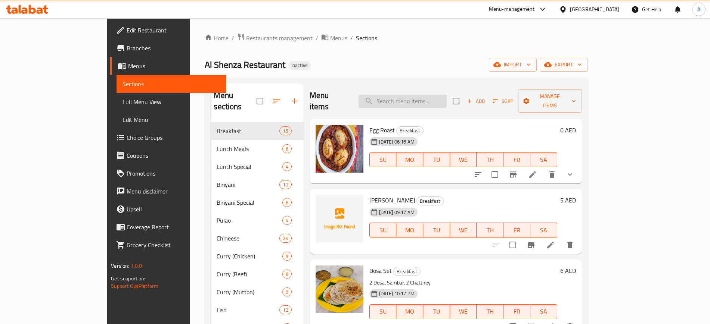
click at [447, 99] on input "search" at bounding box center [402, 101] width 88 height 13
click at [447, 101] on input "search" at bounding box center [402, 101] width 88 height 13
paste input "Lemon Rice"
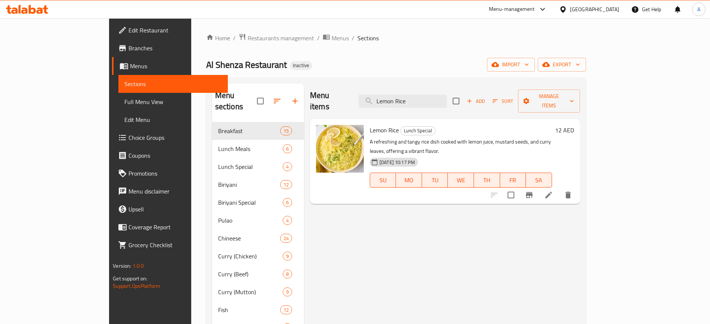
type input "Lemon Rice"
click at [553, 191] on icon at bounding box center [548, 195] width 9 height 9
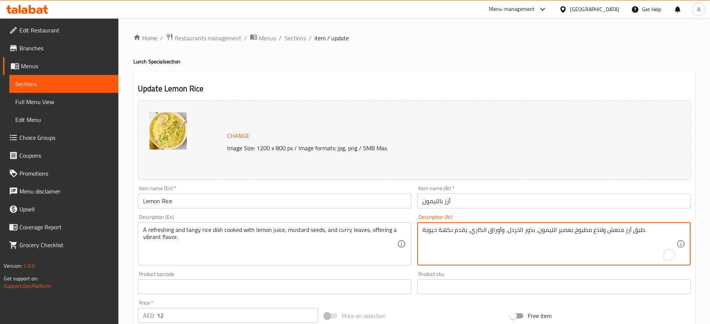
drag, startPoint x: 600, startPoint y: 231, endPoint x: 590, endPoint y: 232, distance: 9.4
type textarea "طبق أرز منعش وتانجي مطبوخ بعصير الليمون، بذور الخردل، وأوراق الكاري، يقدم نكهة …"
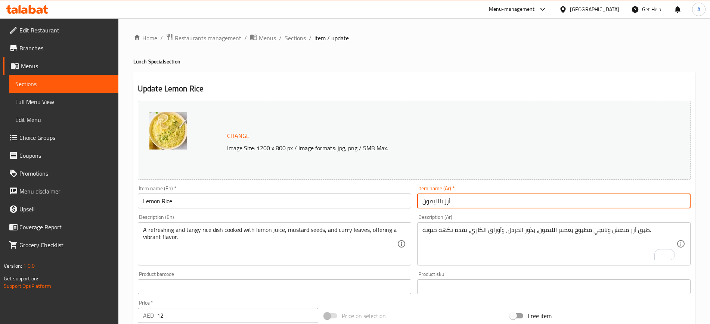
click at [542, 202] on input "أرز بالليمون" at bounding box center [553, 201] width 273 height 15
click at [293, 38] on span "Sections" at bounding box center [295, 38] width 21 height 9
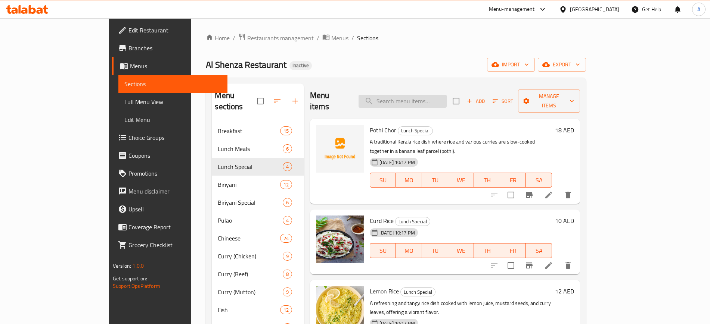
click at [430, 95] on input "search" at bounding box center [402, 101] width 88 height 13
paste input "Biriyani Rice"
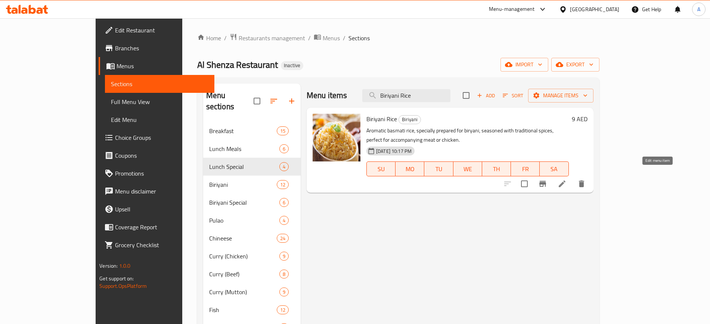
type input "Biriyani Rice"
click at [566, 180] on icon at bounding box center [561, 184] width 9 height 9
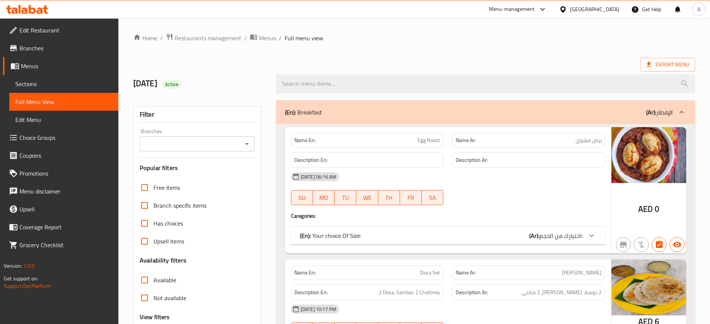
scroll to position [140, 0]
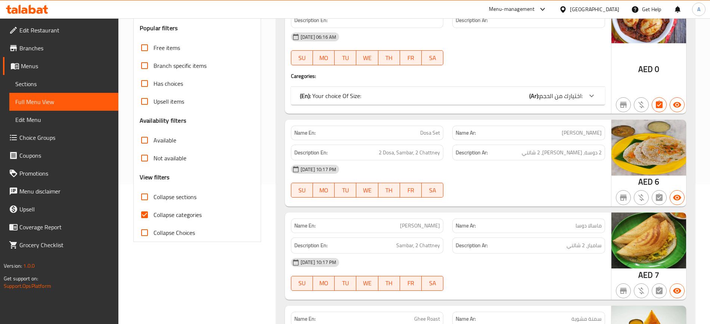
click at [174, 212] on span "Collapse categories" at bounding box center [177, 215] width 48 height 9
click at [153, 212] on input "Collapse categories" at bounding box center [145, 215] width 18 height 18
checkbox input "false"
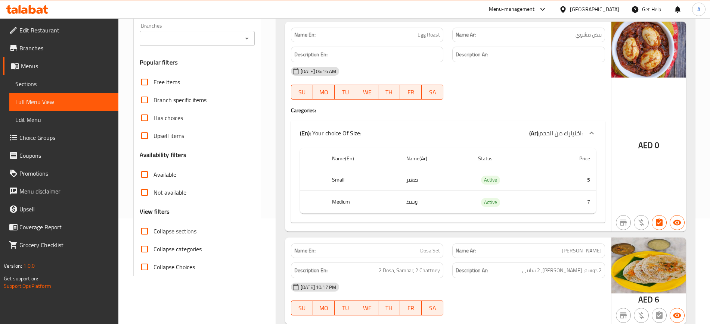
scroll to position [47, 0]
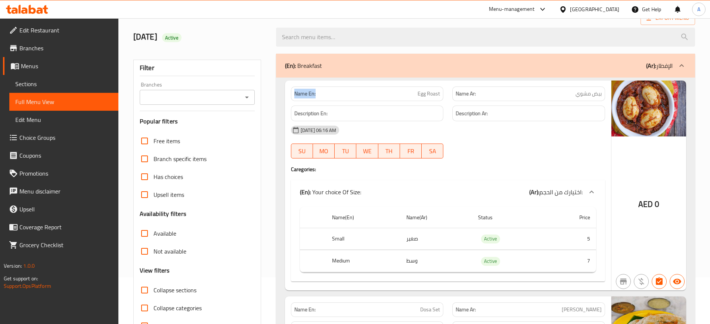
drag, startPoint x: 339, startPoint y: 97, endPoint x: 286, endPoint y: 91, distance: 52.7
click at [286, 91] on div "Name En: Egg Roast" at bounding box center [367, 94] width 162 height 24
copy strong "Name En:"
click at [444, 135] on div "11-09-2025 06:16 AM" at bounding box center [447, 130] width 323 height 18
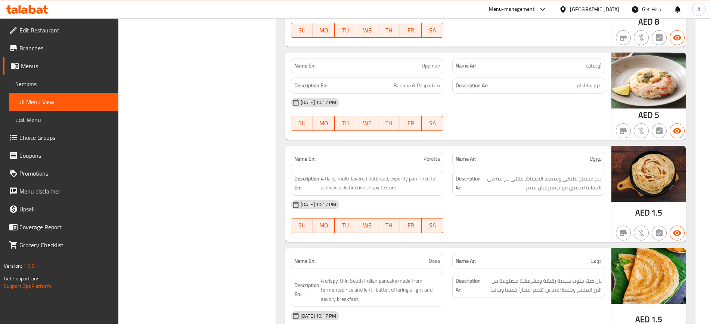
scroll to position [1027, 0]
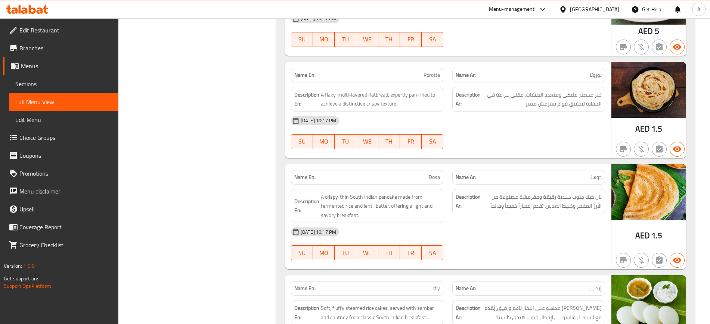
click at [446, 209] on div "Description En: A crispy, thin South Indian pancake made from fermented rice an…" at bounding box center [367, 206] width 162 height 43
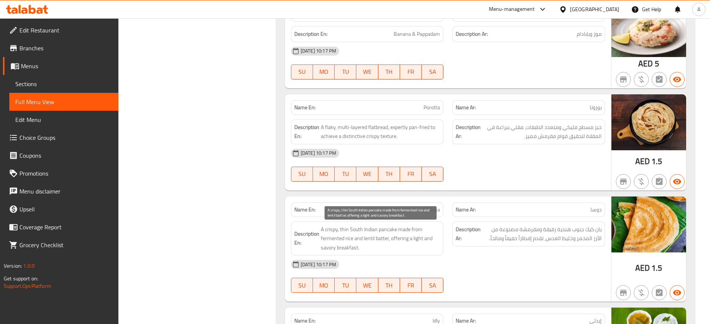
scroll to position [933, 0]
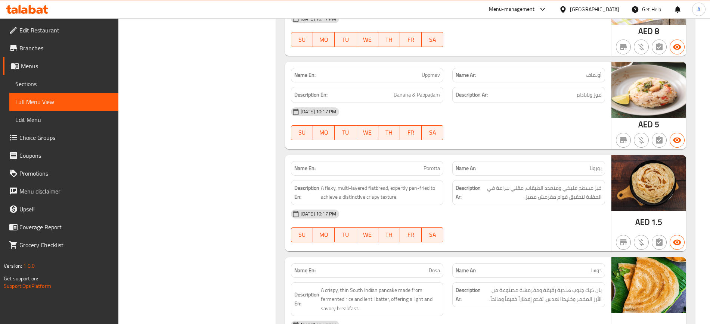
click at [532, 212] on div "[DATE] 10:17 PM" at bounding box center [447, 214] width 323 height 18
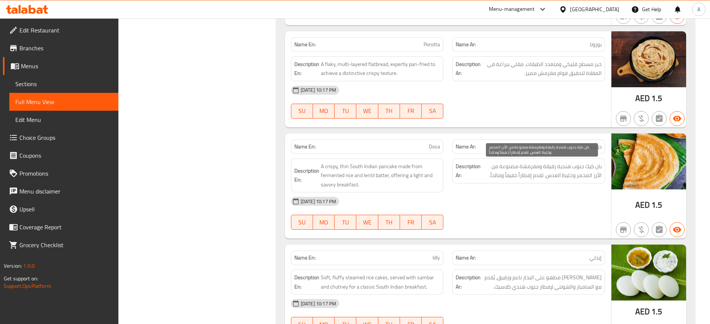
scroll to position [1073, 0]
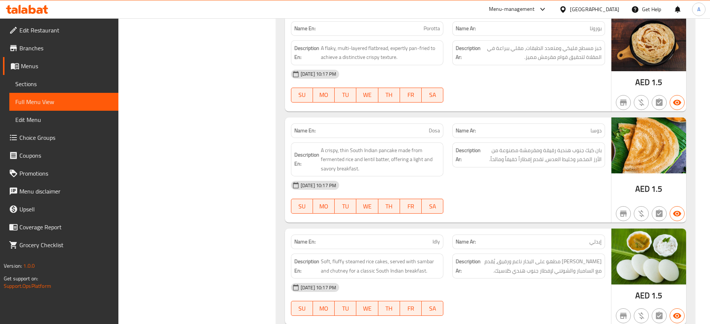
click at [451, 186] on div "[DATE] 10:17 PM" at bounding box center [447, 186] width 323 height 18
click at [464, 183] on div "[DATE] 10:17 PM" at bounding box center [447, 186] width 323 height 18
click at [402, 173] on span "A crispy, thin South Indian pancake made from fermented rice and lentil batter,…" at bounding box center [380, 160] width 119 height 28
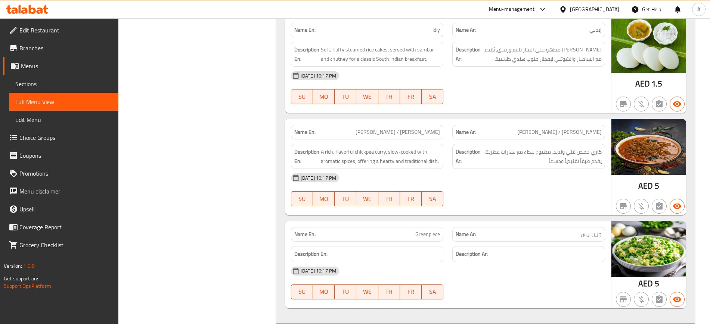
scroll to position [1307, 0]
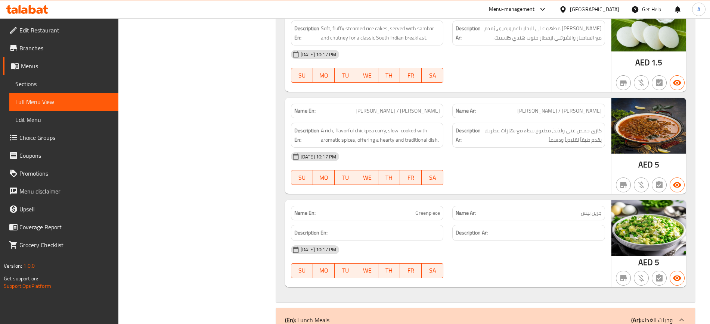
click at [419, 109] on span "Kadala Curry / Channa Masala" at bounding box center [397, 111] width 84 height 8
click at [419, 109] on span "[PERSON_NAME] / [PERSON_NAME]" at bounding box center [397, 111] width 84 height 8
copy span "[PERSON_NAME] / [PERSON_NAME]"
click at [548, 162] on div "10-09-2025 10:17 PM" at bounding box center [447, 157] width 323 height 18
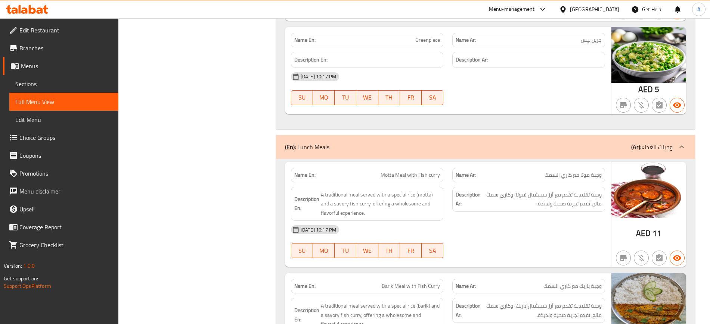
scroll to position [1587, 0]
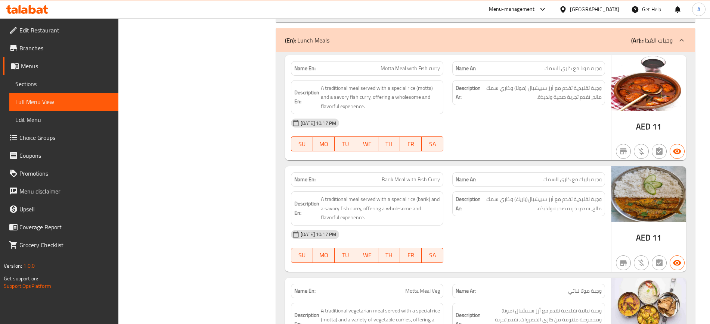
click at [497, 201] on span "وجبة تقليدية تقدم مع أرز سبيشيال(باريك) وكاري سمك مالح، تقدم تجربة صحية ولذيذة." at bounding box center [541, 204] width 119 height 18
click at [472, 145] on div "10-09-2025 10:17 PM SU MO TU WE TH FR SA" at bounding box center [447, 135] width 323 height 42
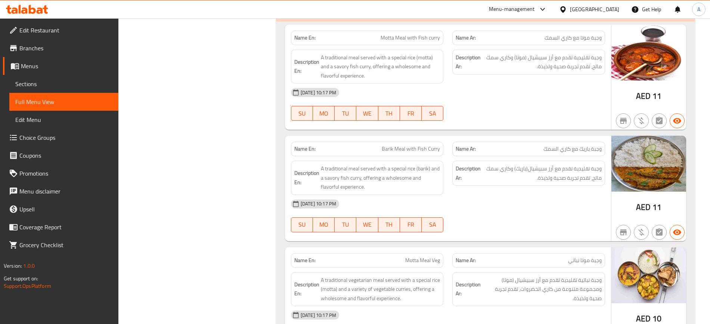
scroll to position [1634, 0]
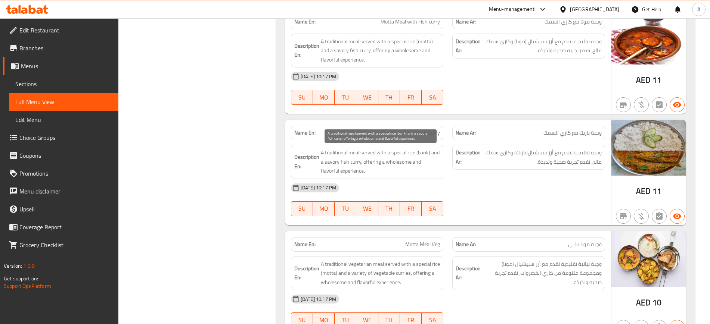
click at [401, 165] on span "A traditional meal served with a special rice (barik) and a savory fish curry, …" at bounding box center [380, 162] width 119 height 28
click at [449, 192] on div "10-09-2025 10:17 PM" at bounding box center [447, 188] width 323 height 18
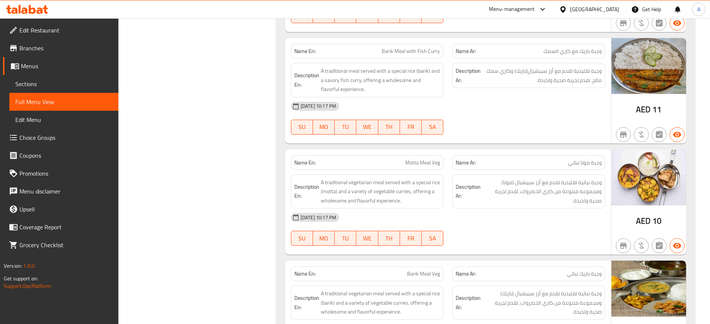
scroll to position [1820, 0]
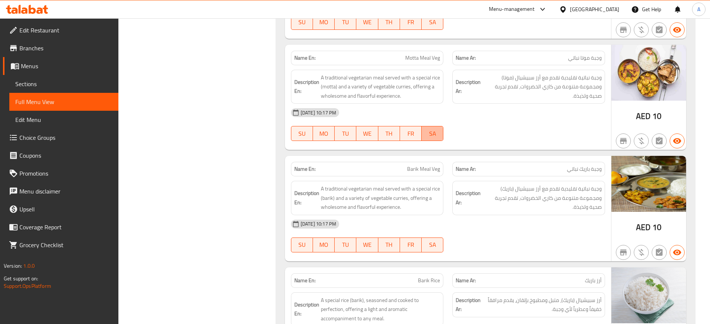
click at [436, 135] on span "SA" at bounding box center [433, 133] width 16 height 11
type button "6"
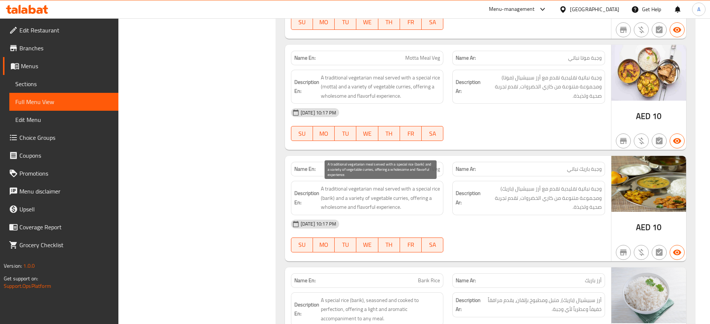
click at [437, 205] on span "A traditional vegetarian meal served with a special rice (barik) and a variety …" at bounding box center [380, 198] width 119 height 28
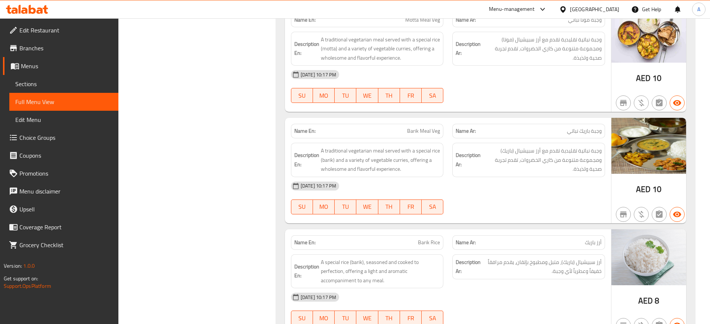
scroll to position [1914, 0]
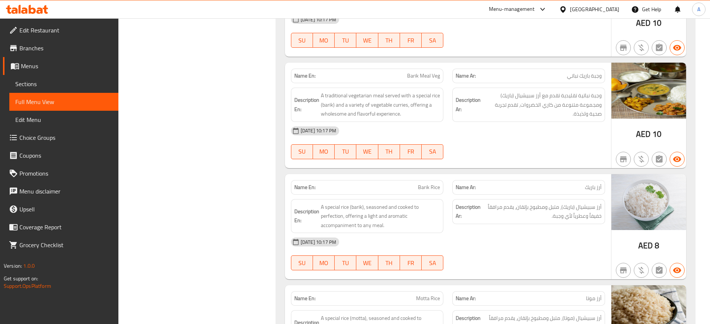
click at [419, 238] on div "10-09-2025 10:17 PM" at bounding box center [447, 242] width 323 height 18
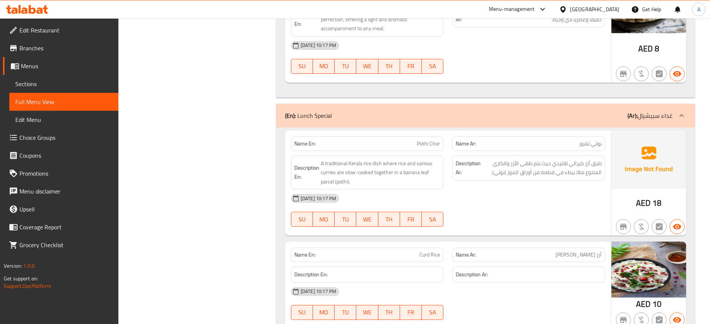
scroll to position [2240, 0]
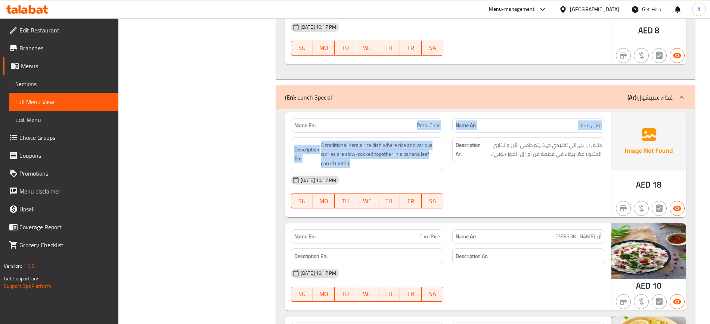
drag, startPoint x: 362, startPoint y: 166, endPoint x: 339, endPoint y: 116, distance: 55.0
click at [335, 118] on div "Name En: Pothi Chor Name Ar: بوثي تشور Description En: A traditional Kerala ric…" at bounding box center [448, 165] width 326 height 106
click at [392, 123] on p "Name En: Pothi Chor" at bounding box center [367, 126] width 146 height 8
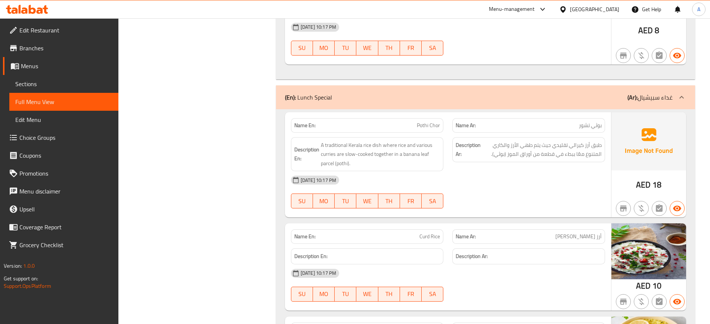
click at [429, 119] on div "Name En: Pothi Chor" at bounding box center [367, 125] width 153 height 15
copy span "Pothi Chor"
click at [404, 144] on span "A traditional Kerala rice dish where rice and various curries are slow-cooked t…" at bounding box center [380, 155] width 119 height 28
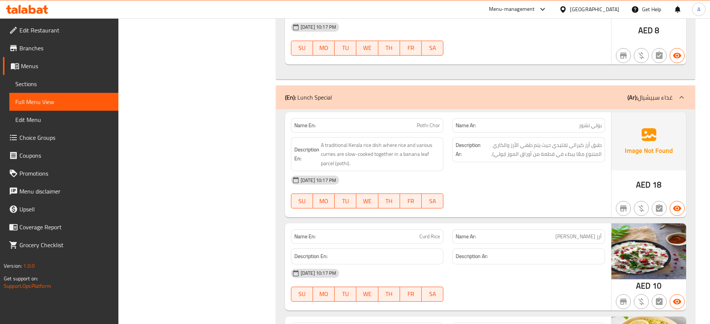
click at [404, 144] on span "A traditional Kerala rice dish where rice and various curries are slow-cooked t…" at bounding box center [380, 155] width 119 height 28
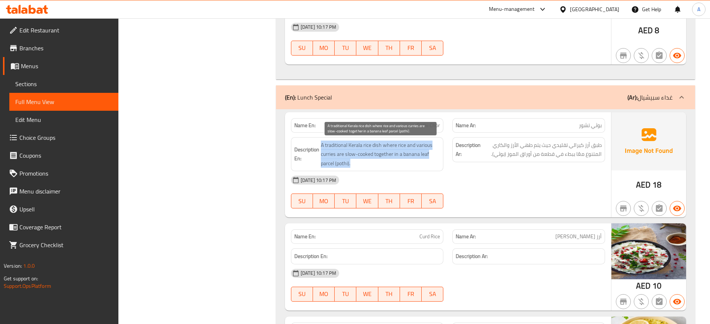
click at [404, 144] on span "A traditional Kerala rice dish where rice and various curries are slow-cooked t…" at bounding box center [380, 155] width 119 height 28
copy span "A traditional Kerala rice dish where rice and various curries are slow-cooked t…"
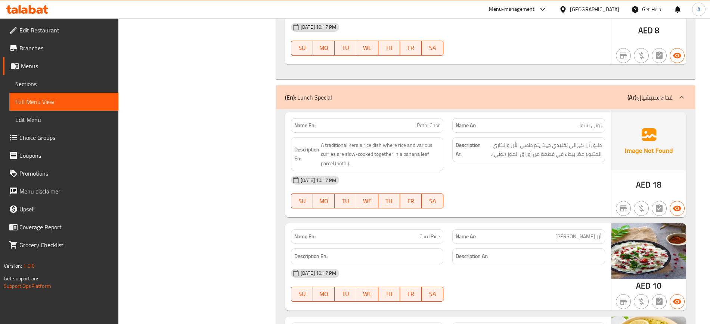
click at [546, 224] on div "Name En: Curd Rice Name Ar: أرز الخثارة‎ Description En: Description Ar: 10-09-…" at bounding box center [448, 267] width 326 height 87
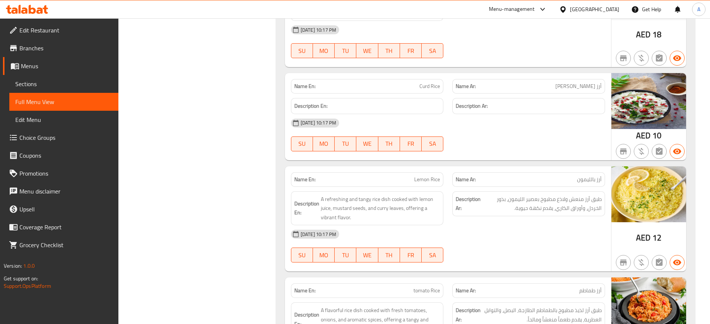
scroll to position [2390, 0]
click at [432, 185] on div "Name En: Lemon Rice" at bounding box center [367, 180] width 153 height 15
copy span "Lemon Rice"
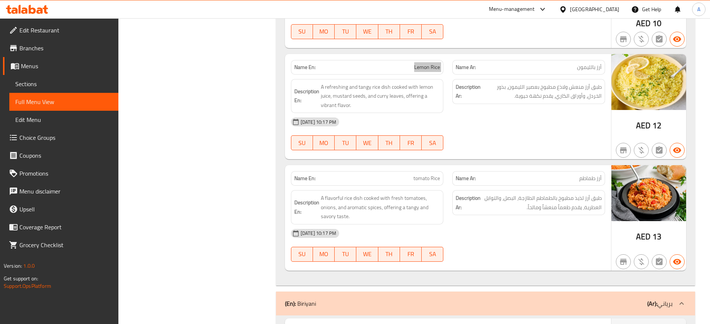
scroll to position [2577, 0]
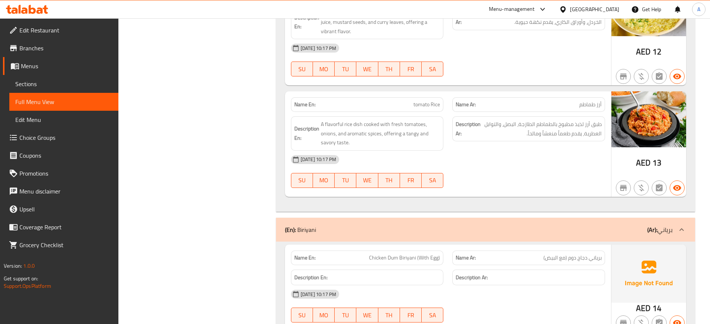
click at [526, 156] on div "10-09-2025 10:17 PM" at bounding box center [447, 160] width 323 height 18
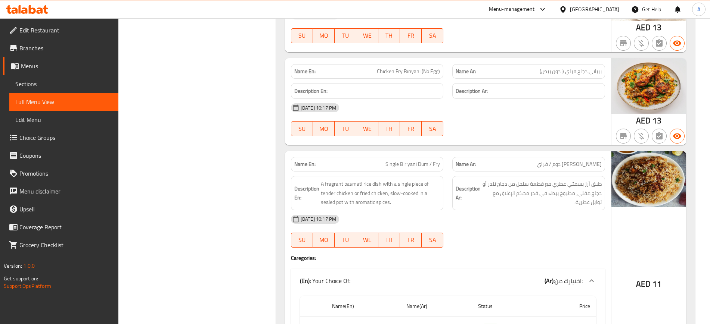
scroll to position [3137, 0]
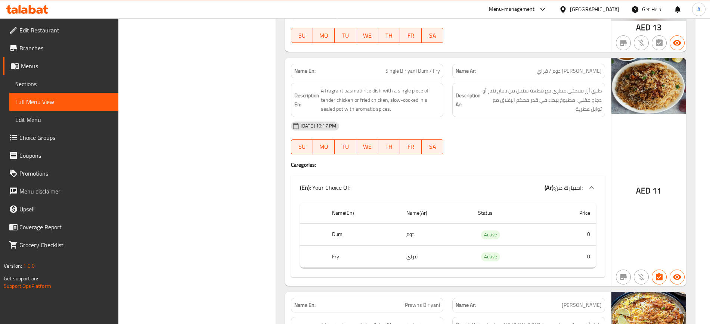
click at [522, 144] on div "10-09-2025 10:17 PM SU MO TU WE TH FR SA" at bounding box center [447, 138] width 323 height 42
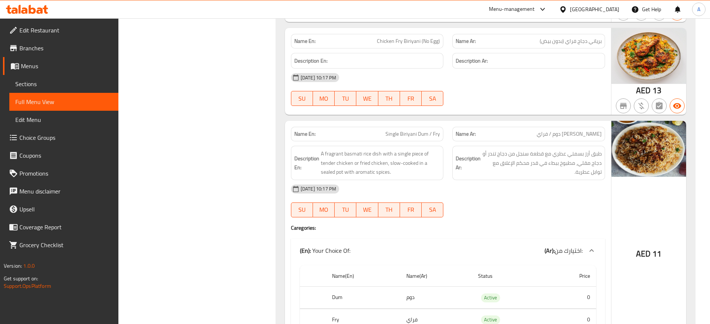
scroll to position [3090, 0]
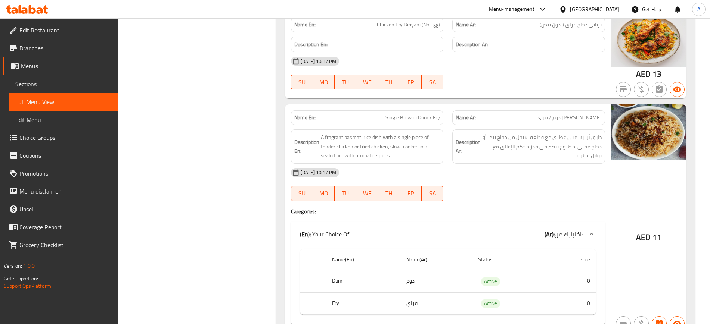
click at [568, 179] on div "10-09-2025 10:17 PM" at bounding box center [447, 173] width 323 height 18
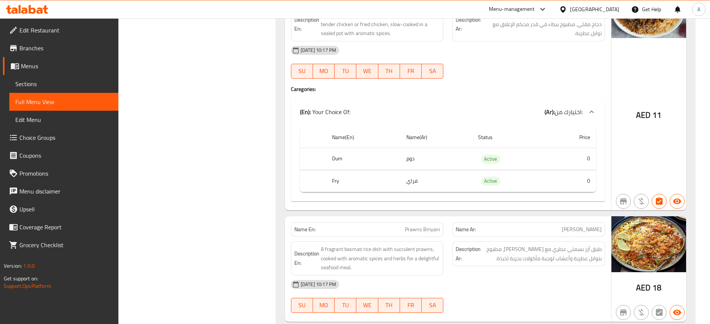
scroll to position [3277, 0]
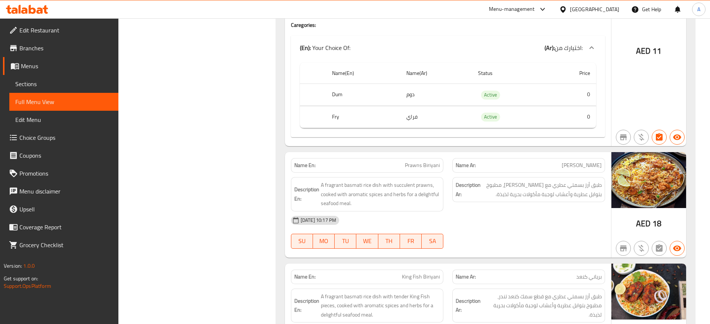
click at [460, 214] on div "10-09-2025 10:17 PM" at bounding box center [447, 221] width 323 height 18
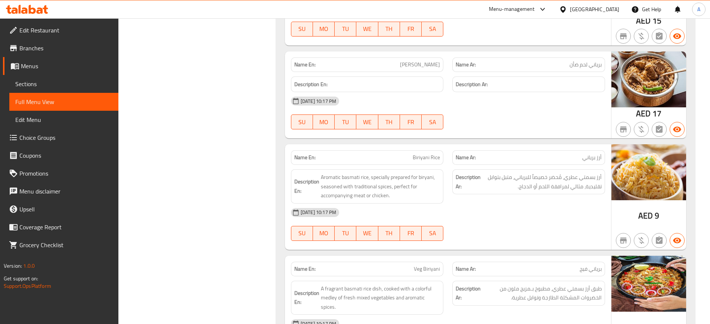
scroll to position [3744, 0]
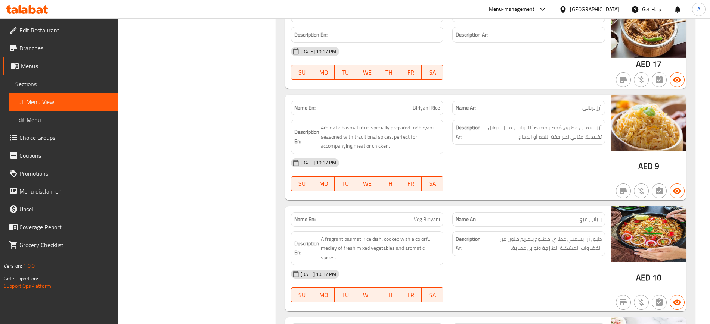
click at [508, 174] on div "10-09-2025 10:17 PM SU MO TU WE TH FR SA" at bounding box center [447, 175] width 323 height 42
click at [432, 109] on span "Biriyani Rice" at bounding box center [426, 108] width 27 height 8
copy span "Biriyani Rice"
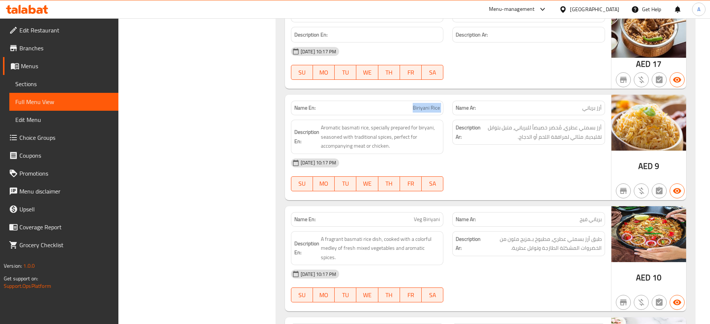
scroll to position [0, 0]
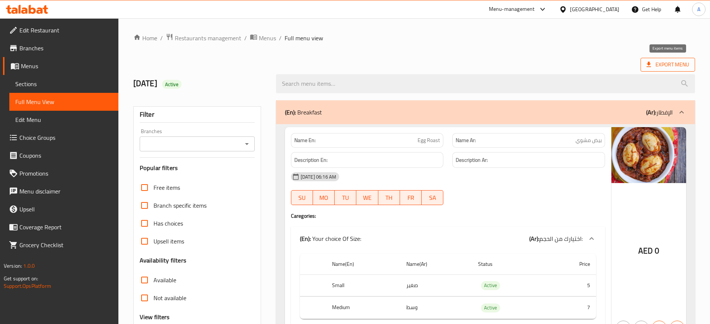
click at [681, 63] on span "Export Menu" at bounding box center [667, 64] width 43 height 9
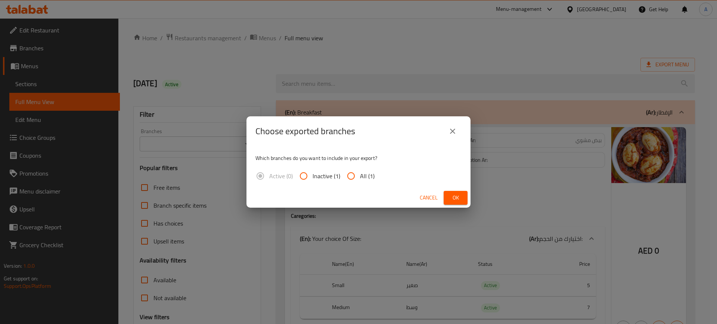
click at [358, 180] on input "All (1)" at bounding box center [351, 176] width 18 height 18
radio input "true"
click at [455, 197] on span "Ok" at bounding box center [456, 197] width 12 height 9
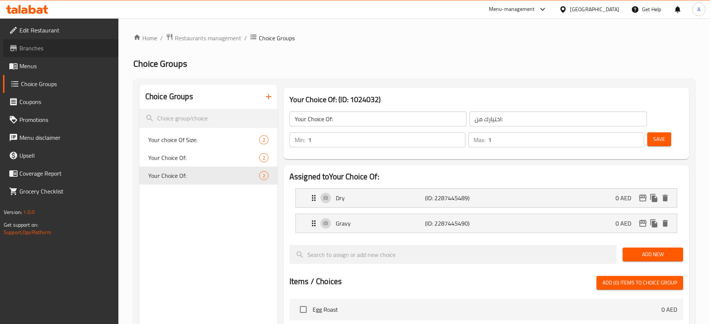
click at [43, 50] on span "Branches" at bounding box center [65, 48] width 93 height 9
